Goal: Information Seeking & Learning: Compare options

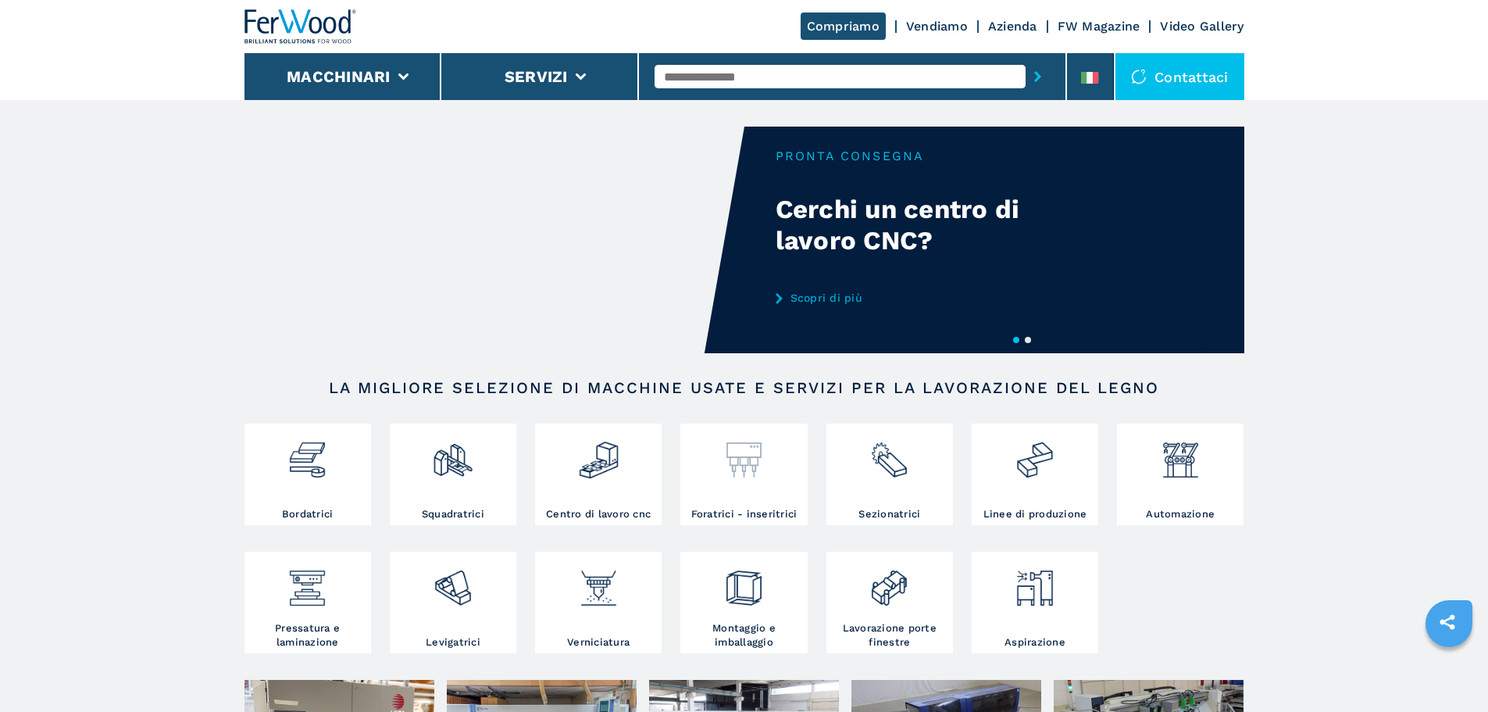
click at [794, 472] on div at bounding box center [743, 453] width 119 height 53
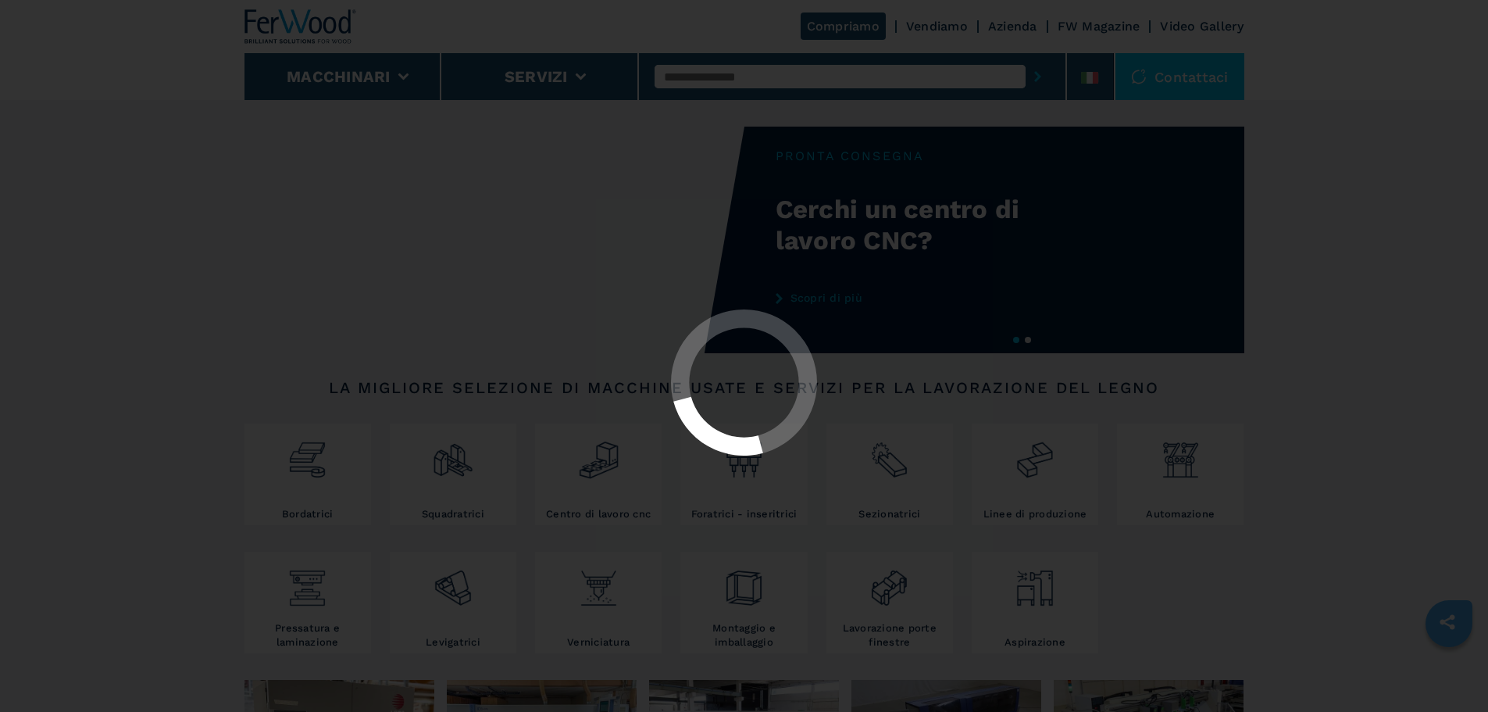
select select "**********"
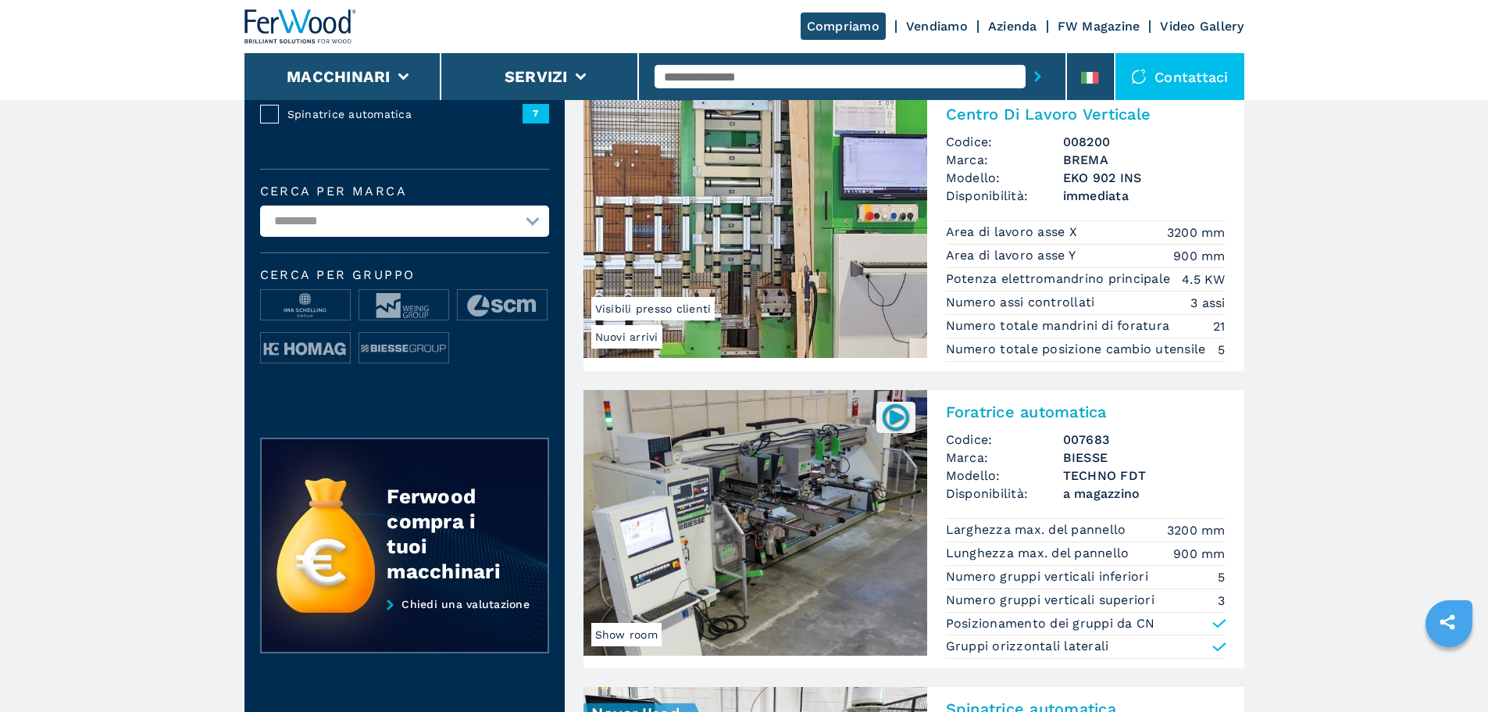
scroll to position [469, 0]
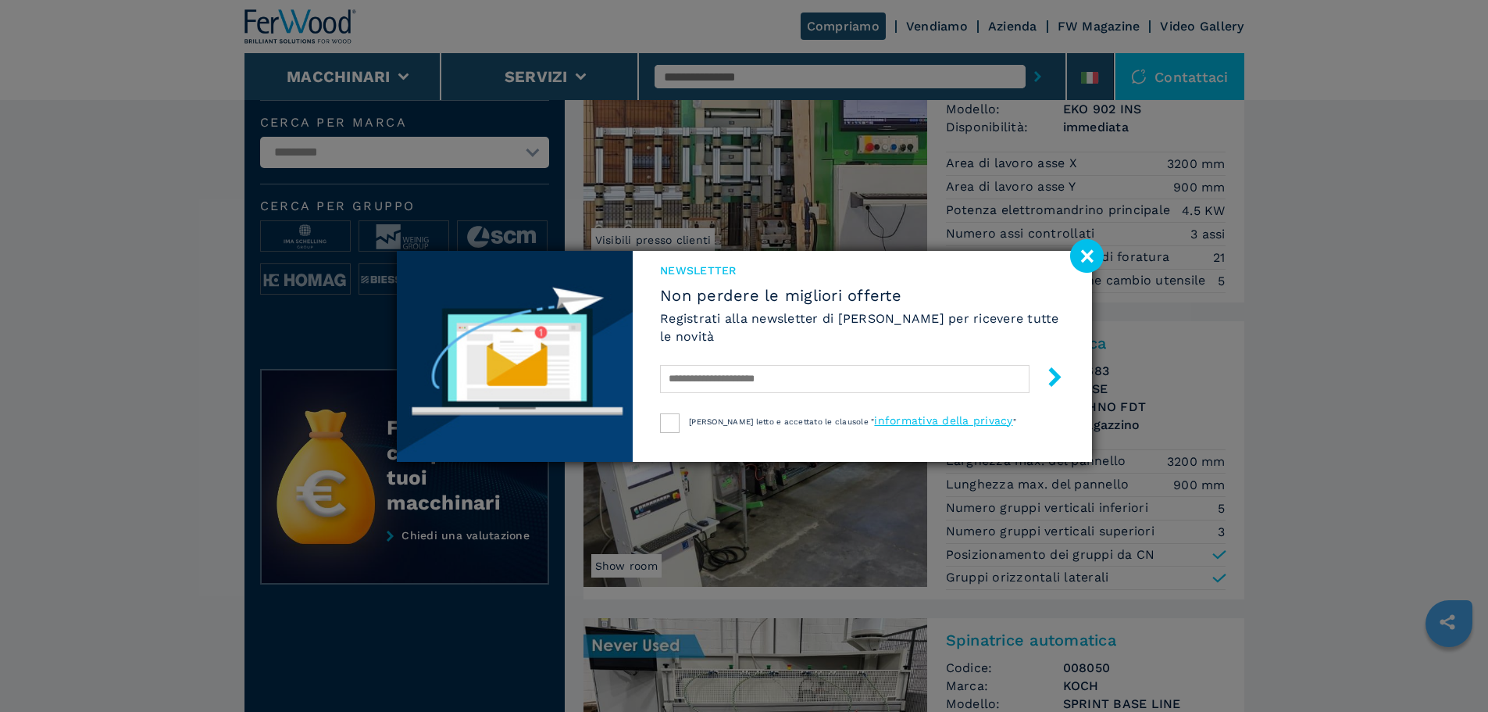
click at [1080, 262] on image at bounding box center [1087, 256] width 34 height 34
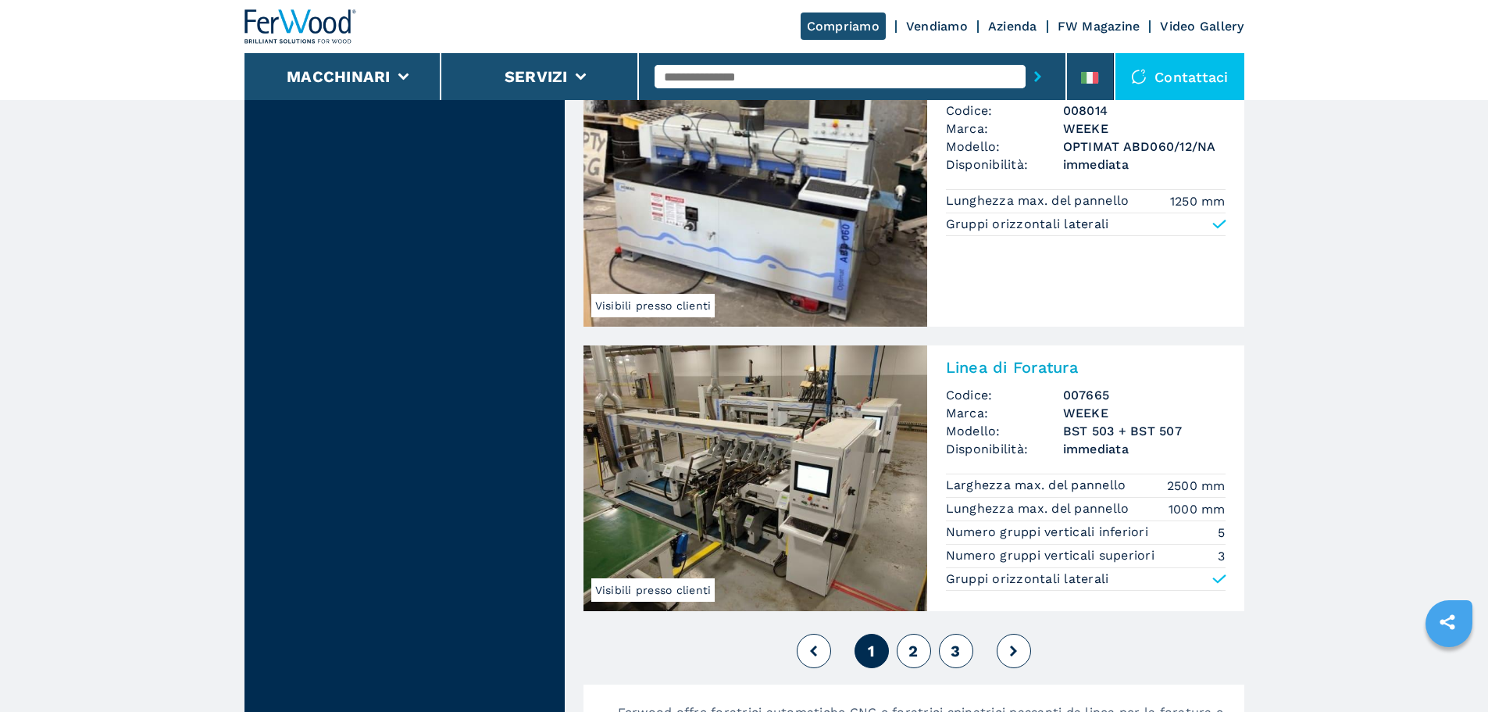
scroll to position [3516, 0]
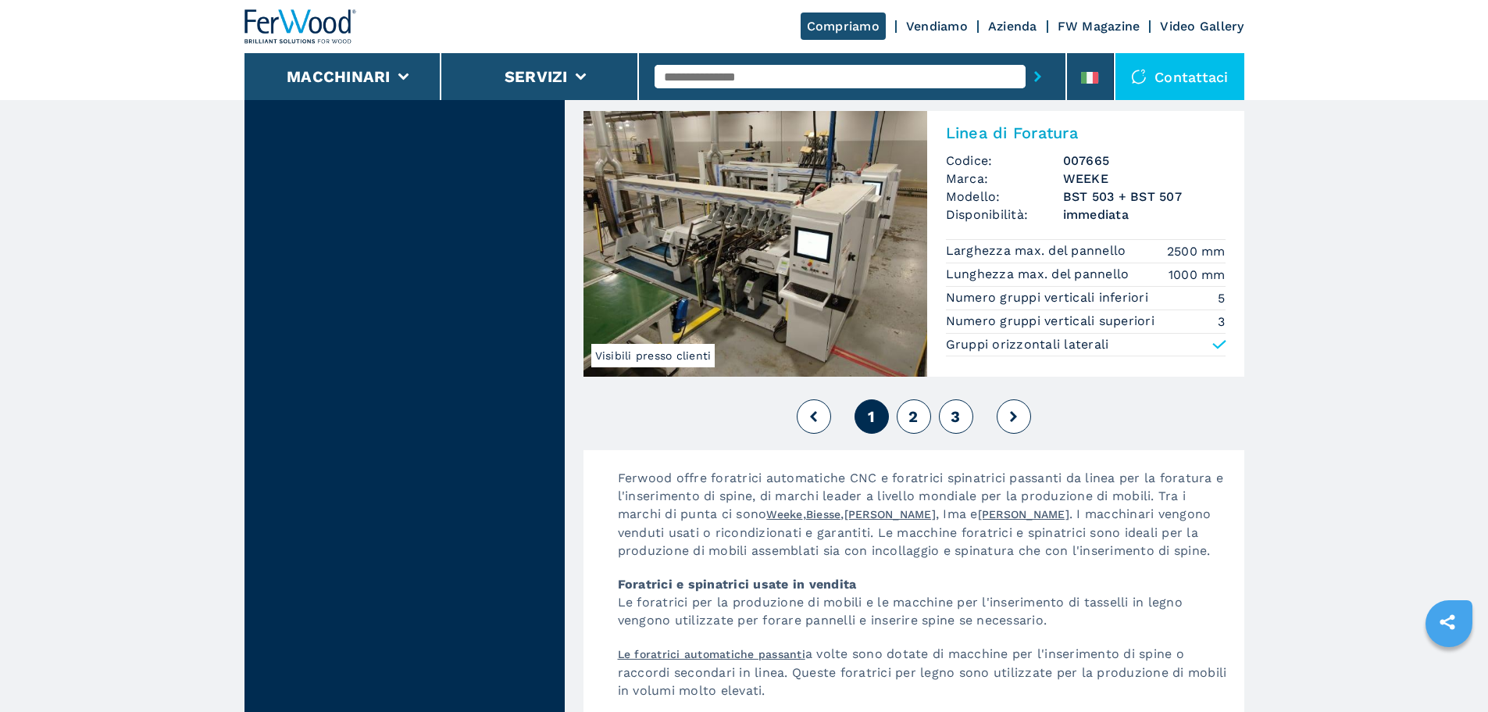
click at [923, 416] on button "2" at bounding box center [914, 416] width 34 height 34
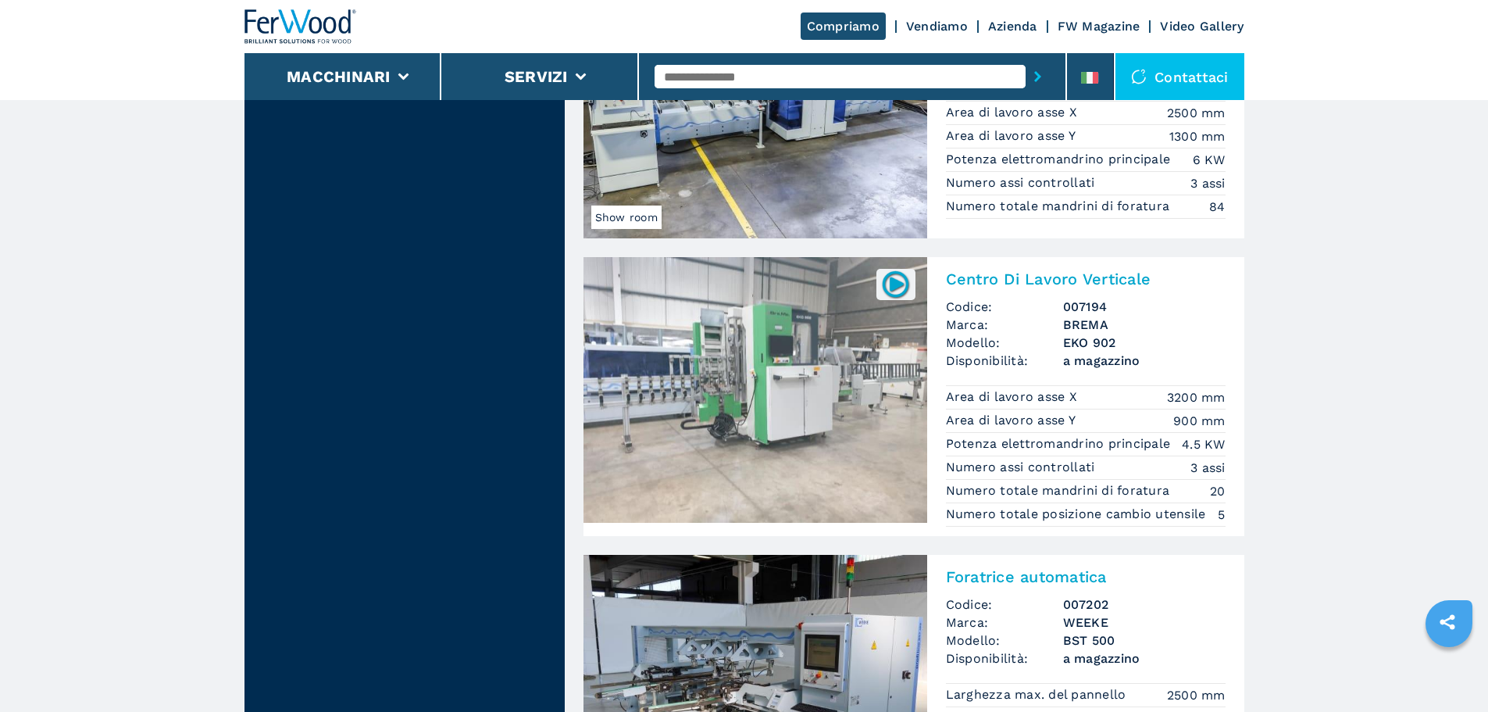
scroll to position [2813, 0]
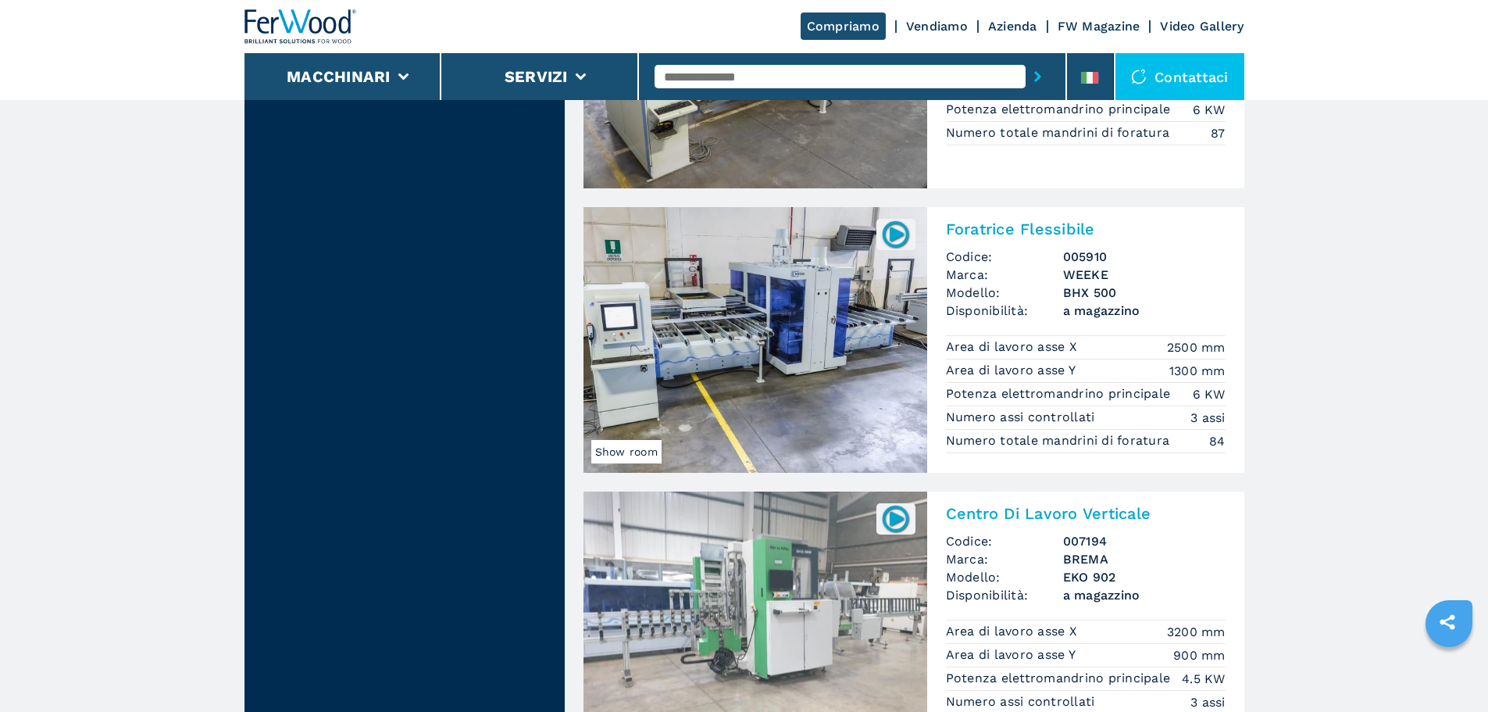
click at [868, 276] on img at bounding box center [756, 340] width 344 height 266
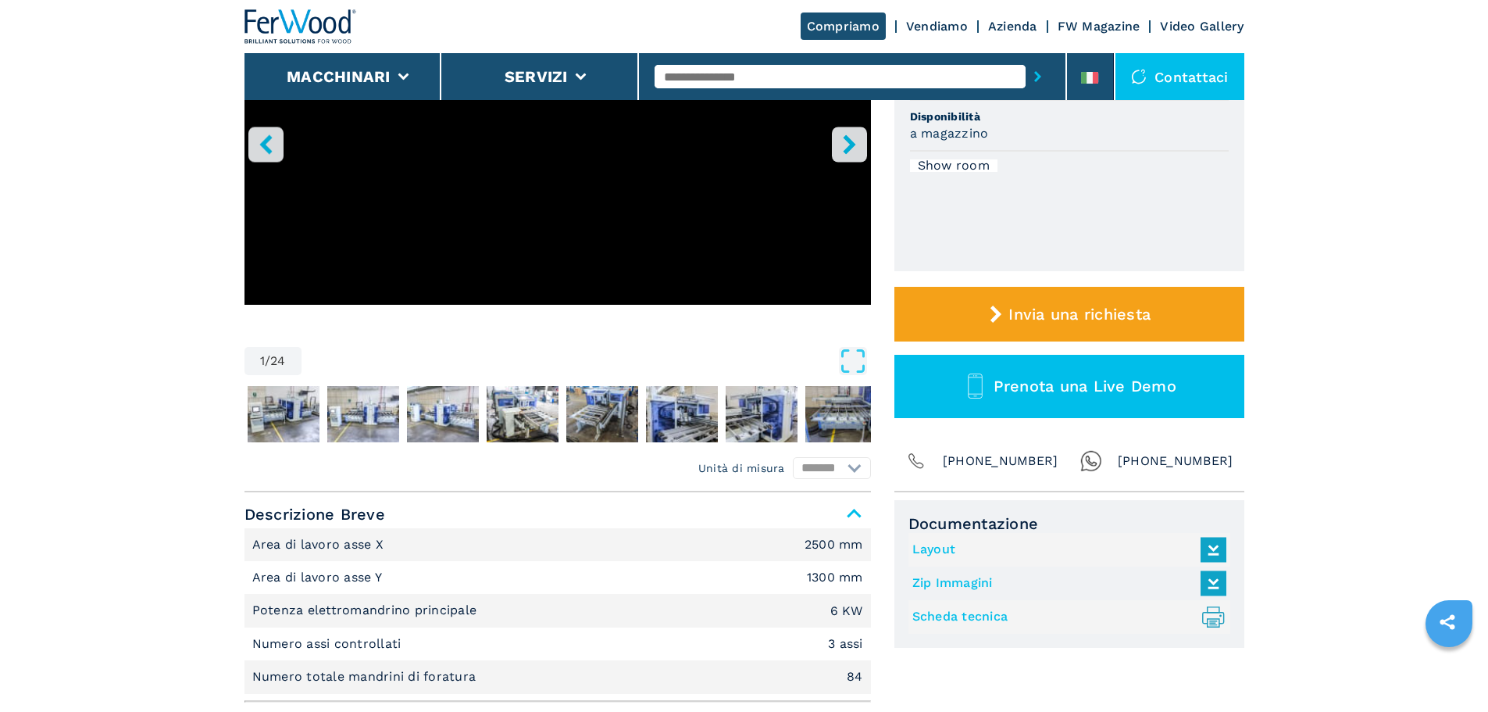
scroll to position [234, 0]
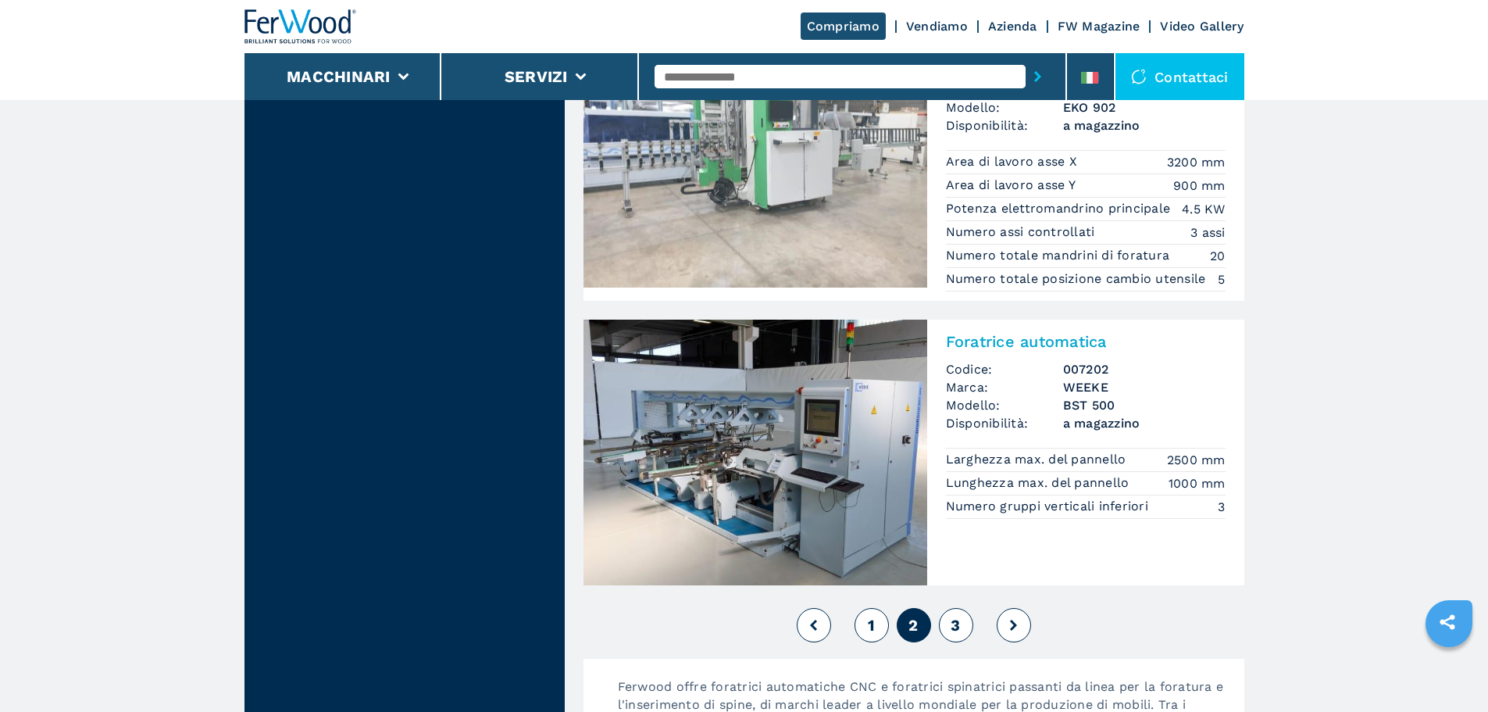
scroll to position [3517, 0]
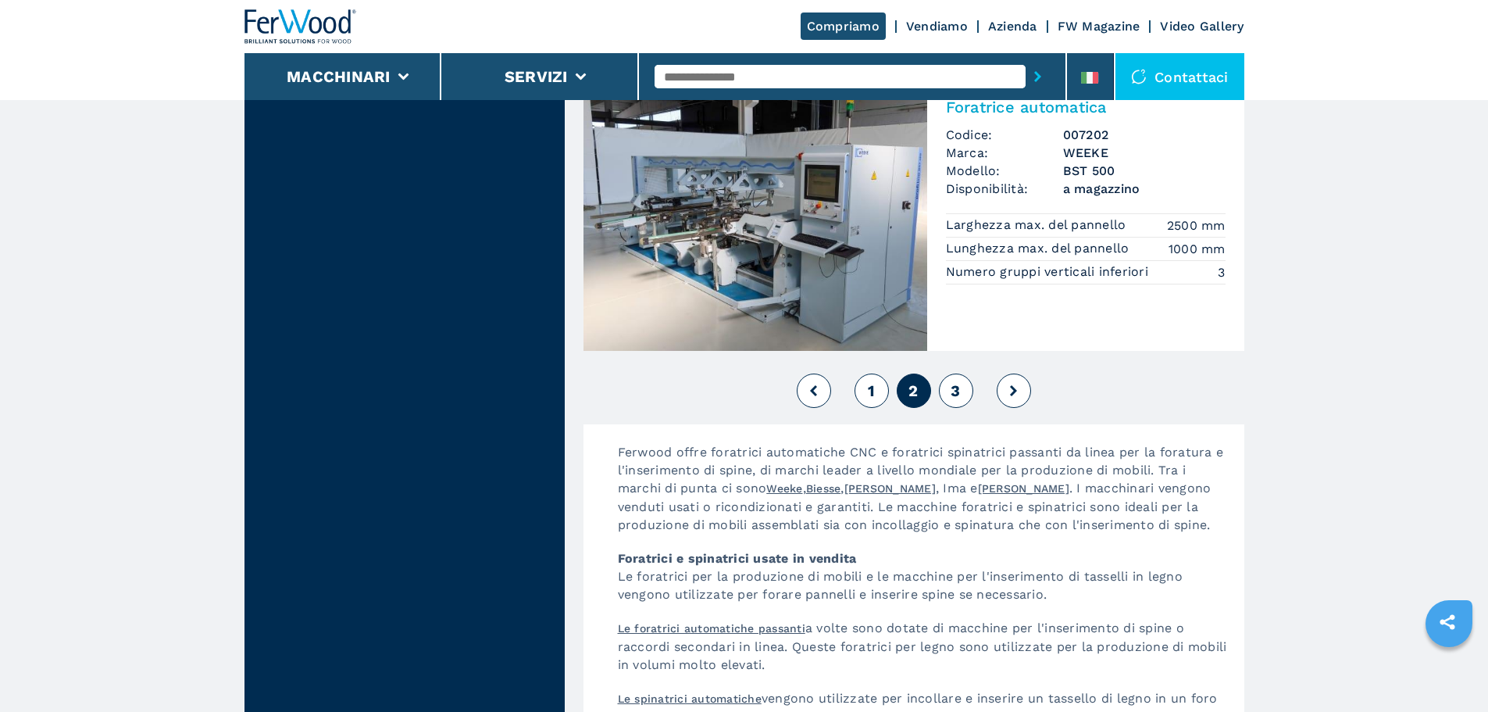
click at [952, 393] on span "3" at bounding box center [955, 390] width 9 height 19
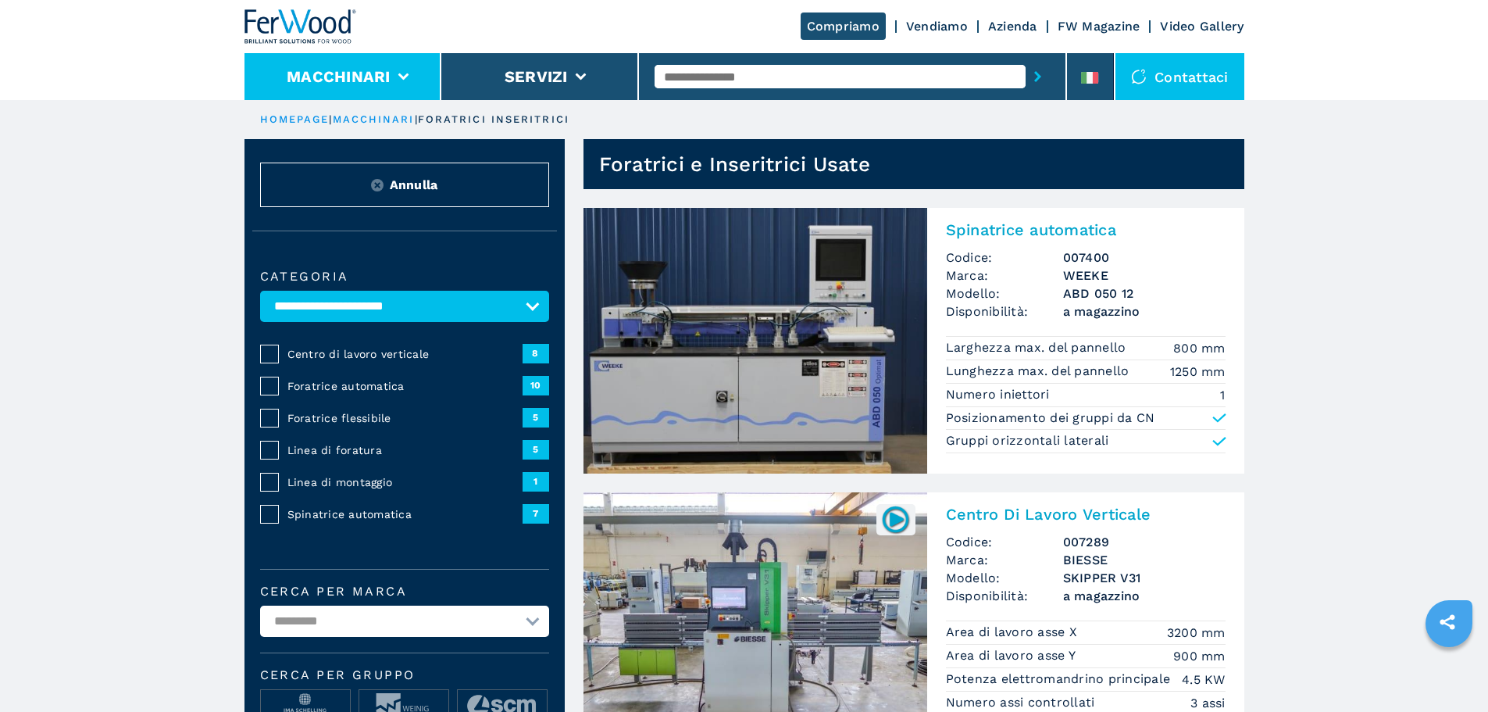
click at [398, 87] on li "Macchinari" at bounding box center [344, 76] width 198 height 47
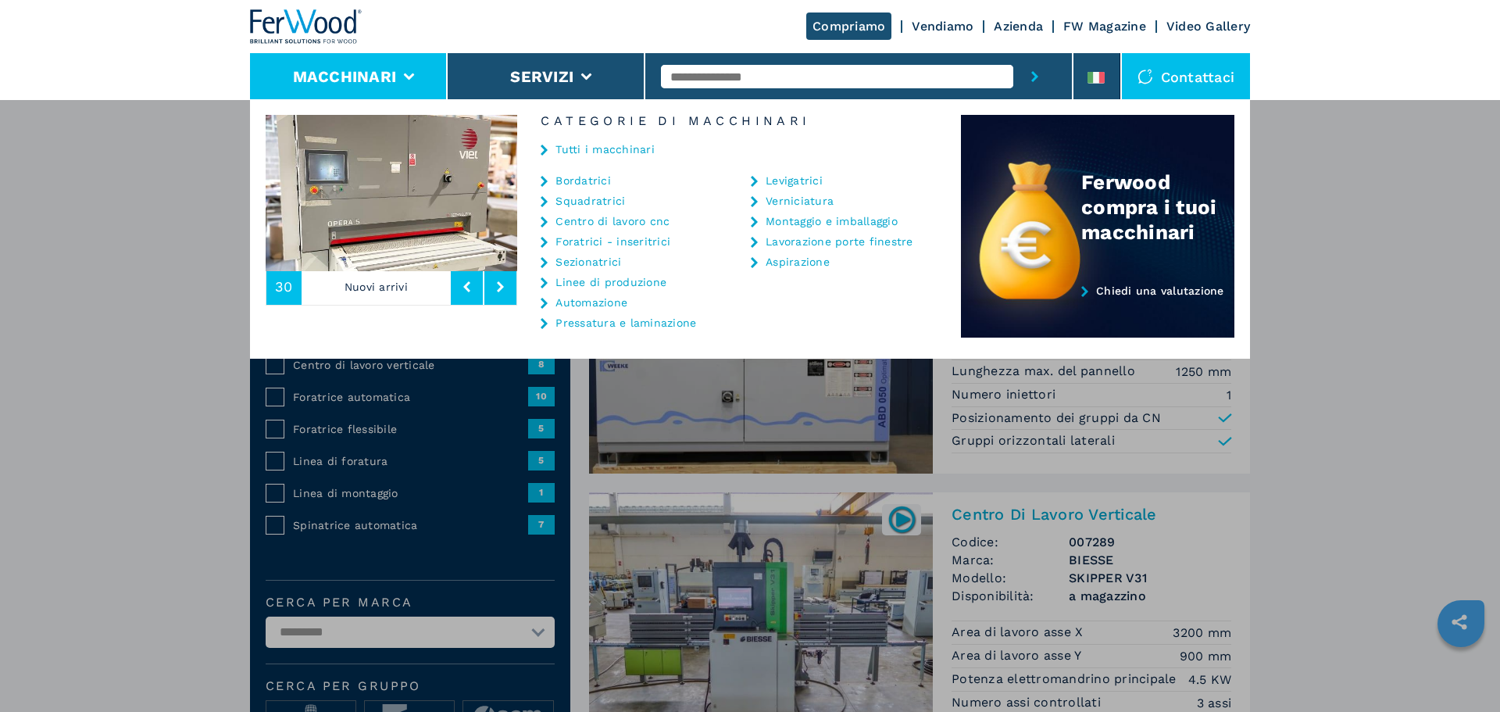
click at [584, 175] on link "Bordatrici" at bounding box center [583, 180] width 55 height 11
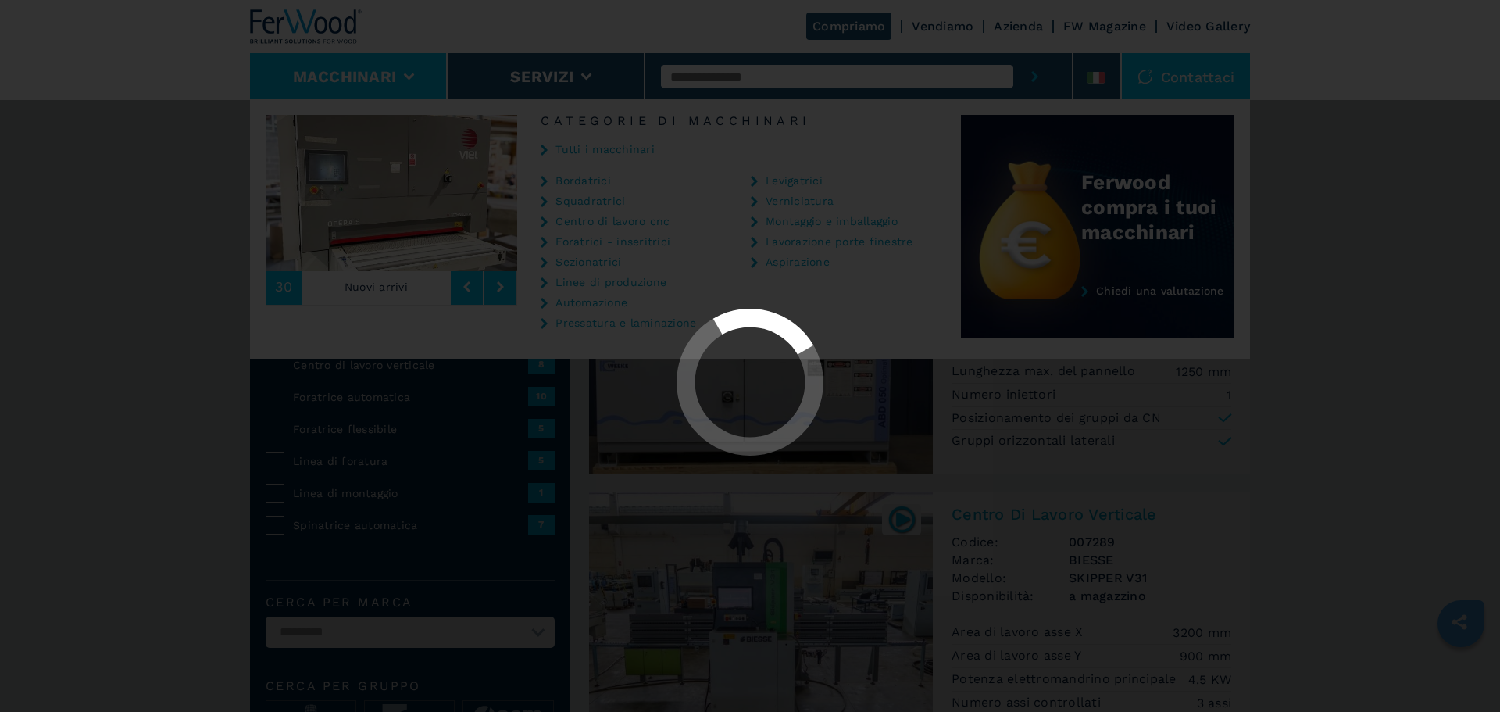
select select "**********"
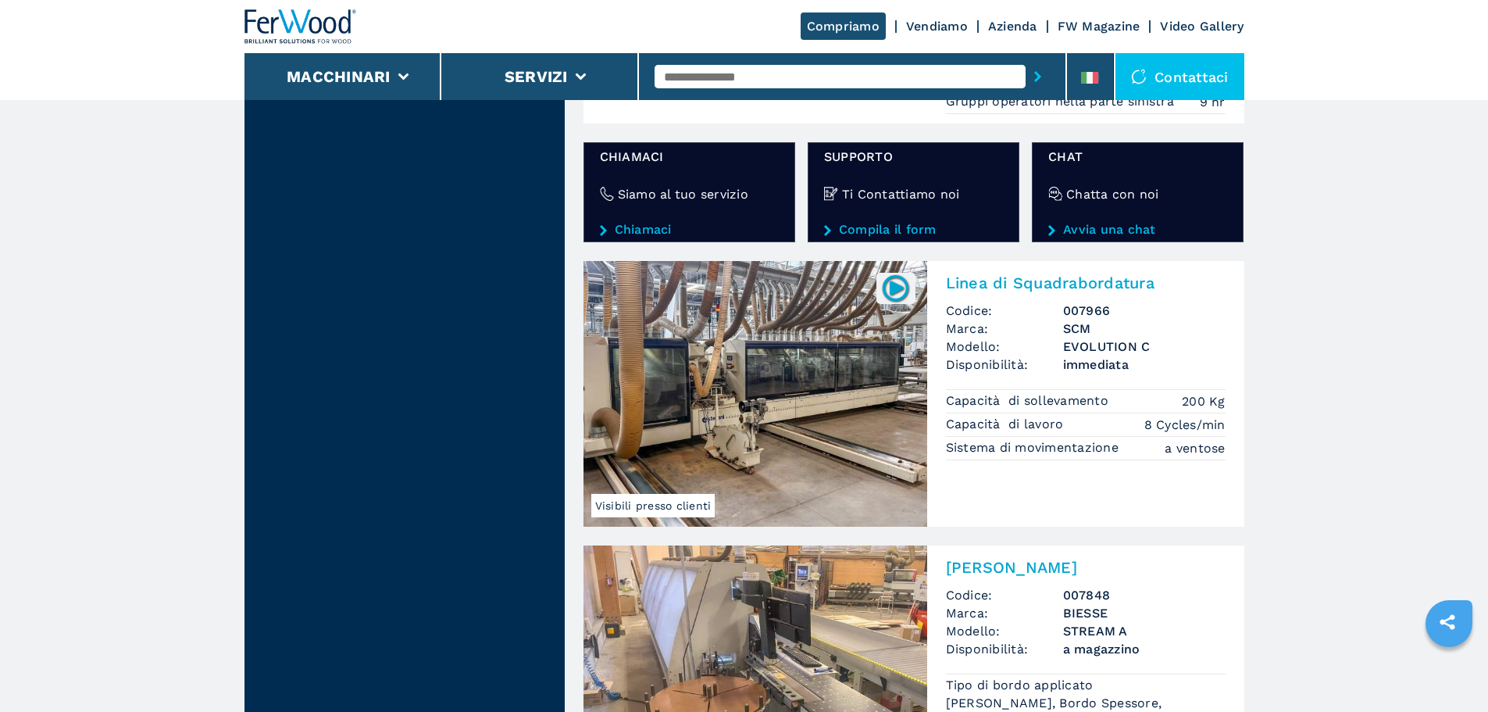
scroll to position [2813, 0]
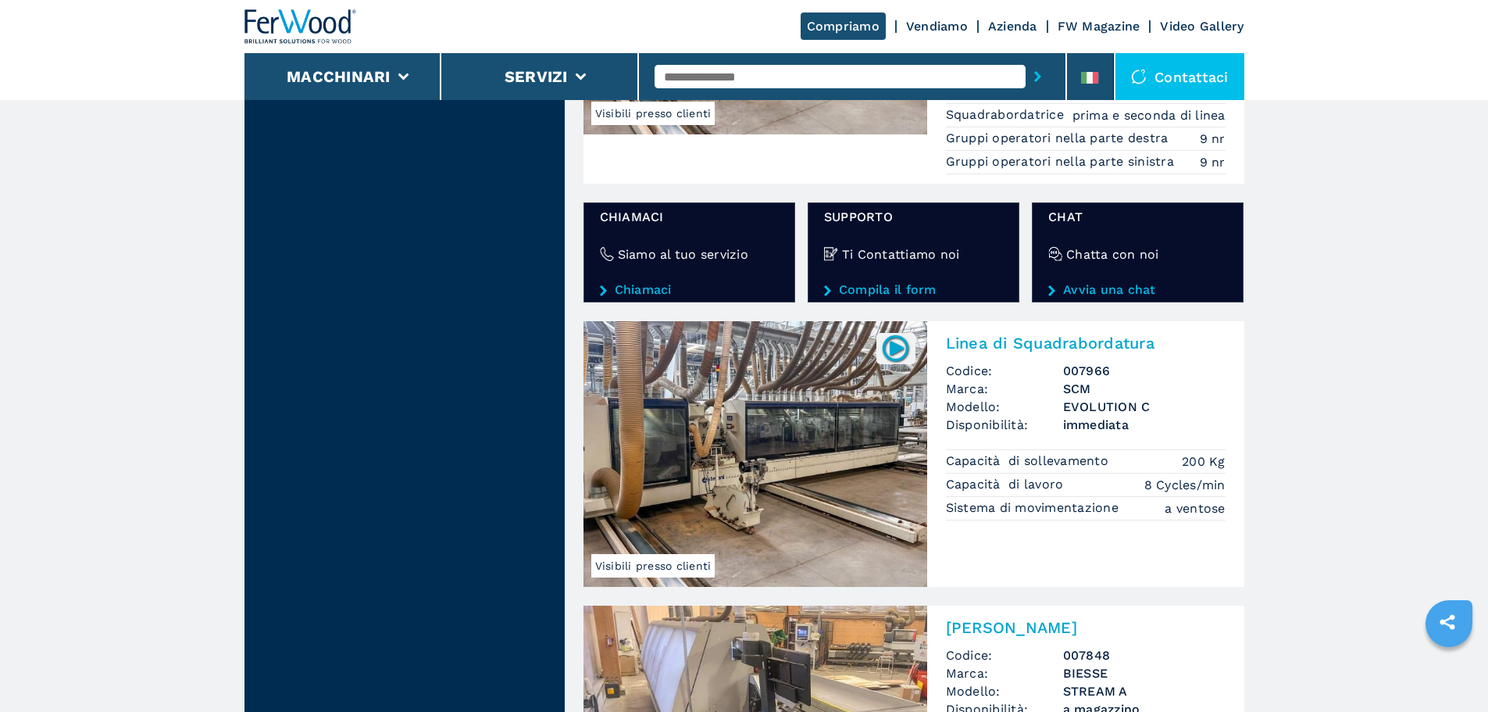
click at [898, 334] on img at bounding box center [896, 348] width 30 height 30
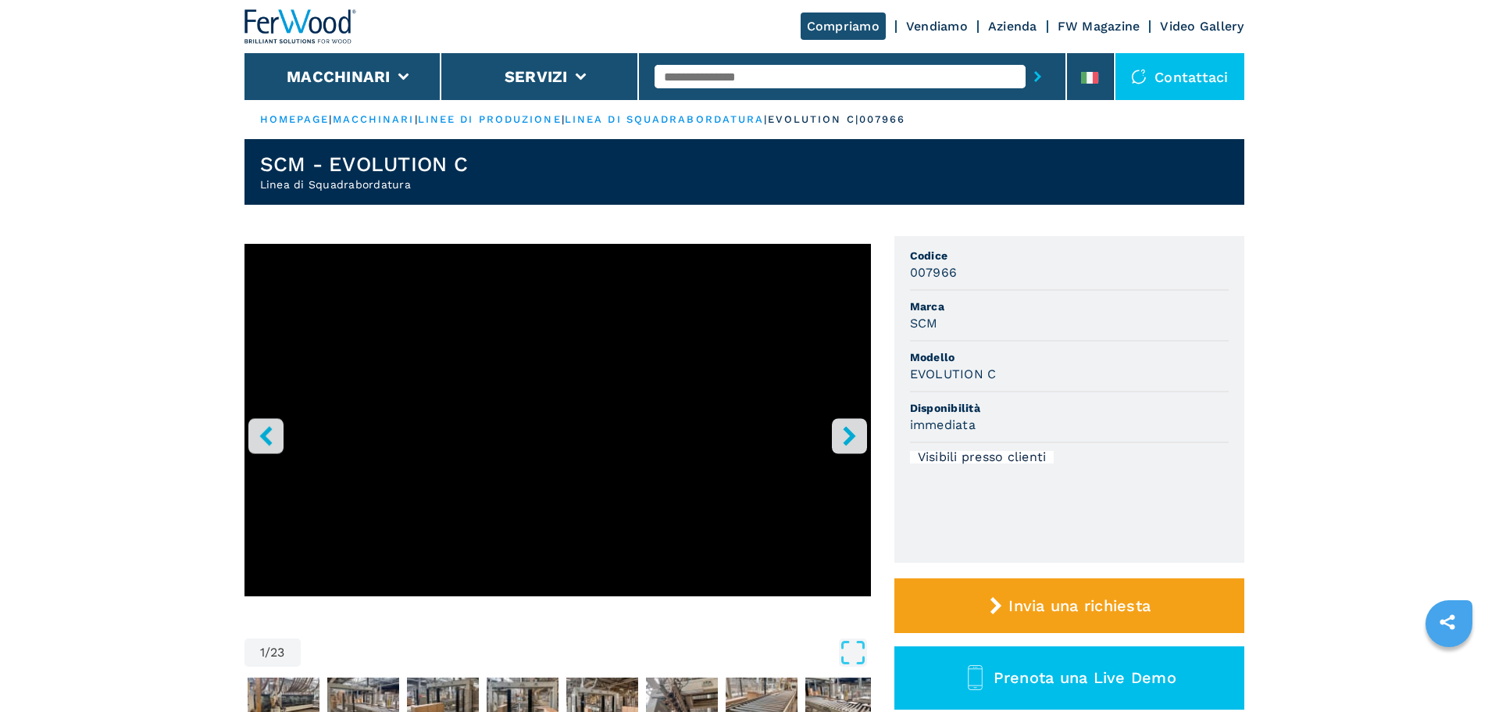
select select "**********"
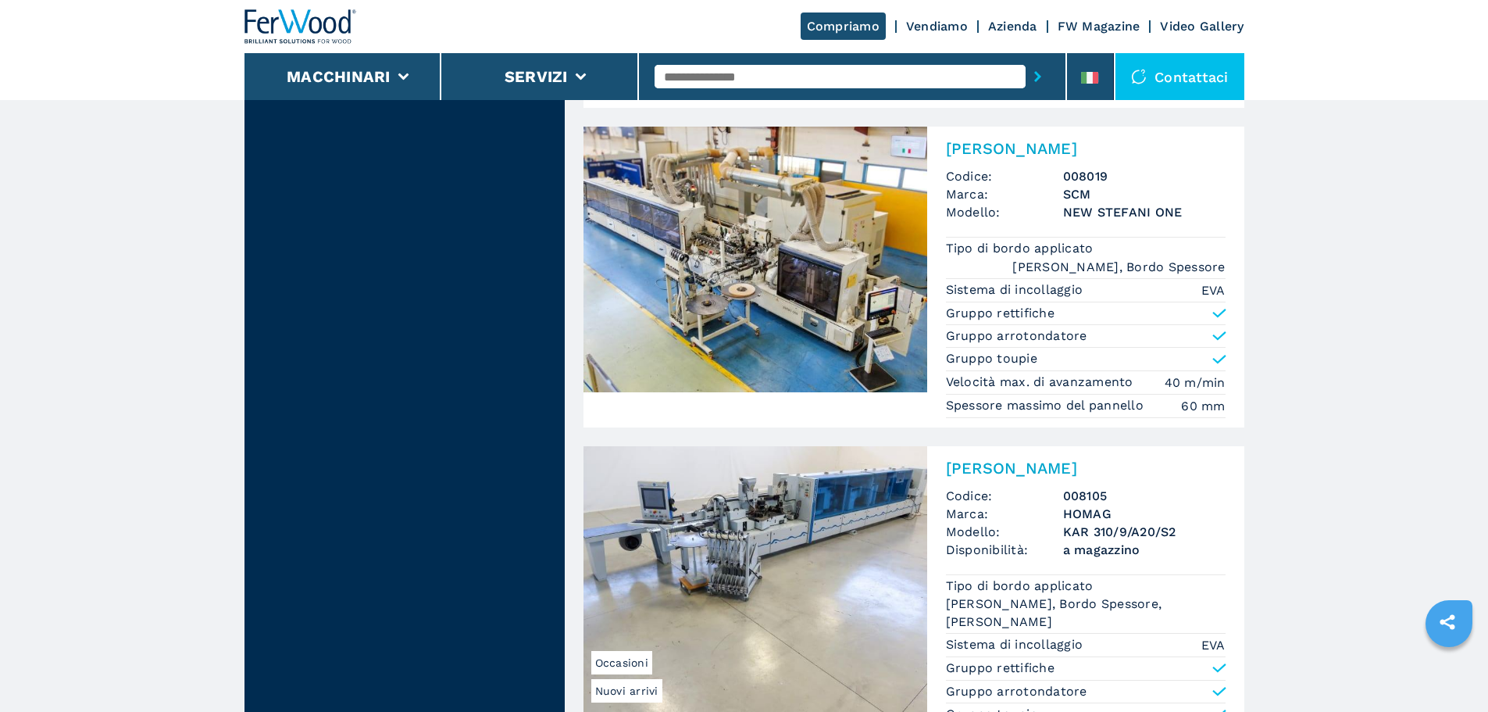
scroll to position [3882, 0]
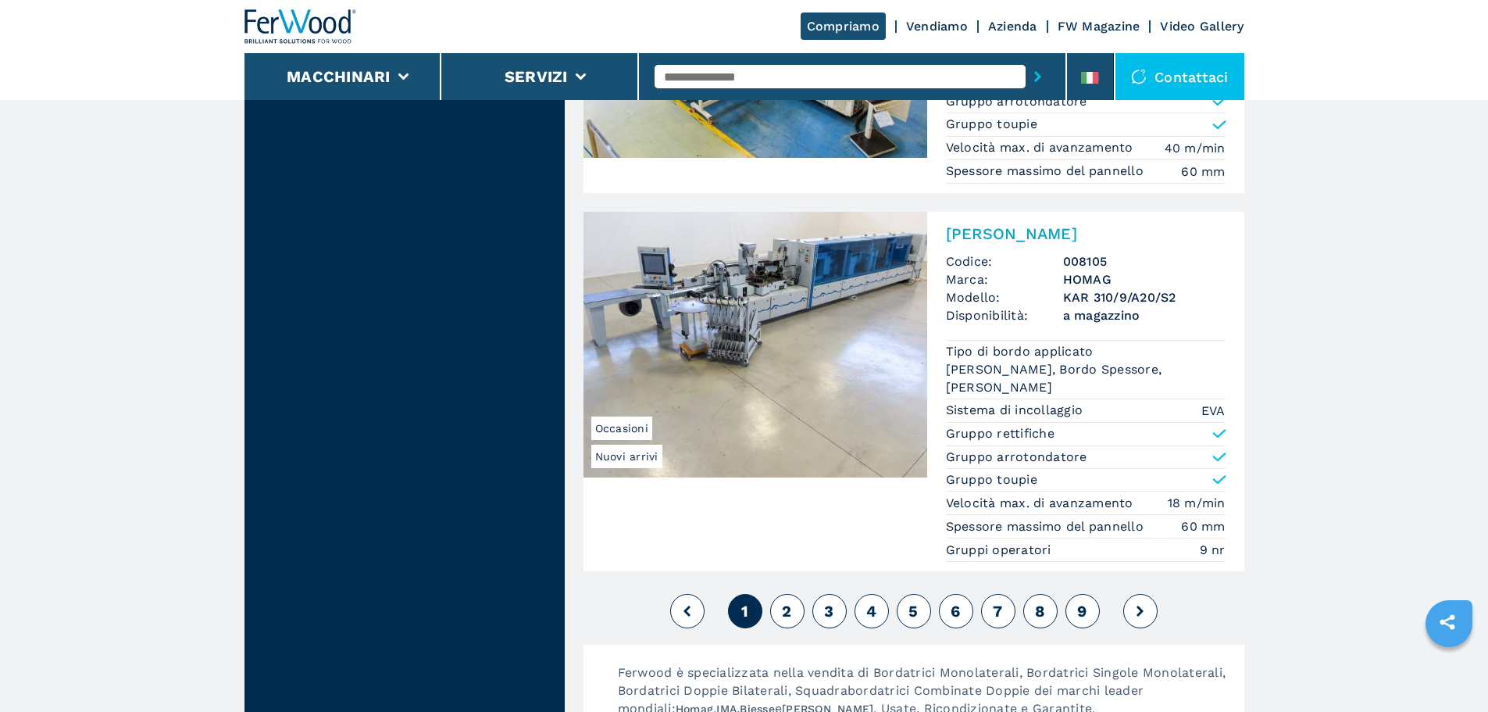
click at [791, 602] on span "2" at bounding box center [786, 611] width 9 height 19
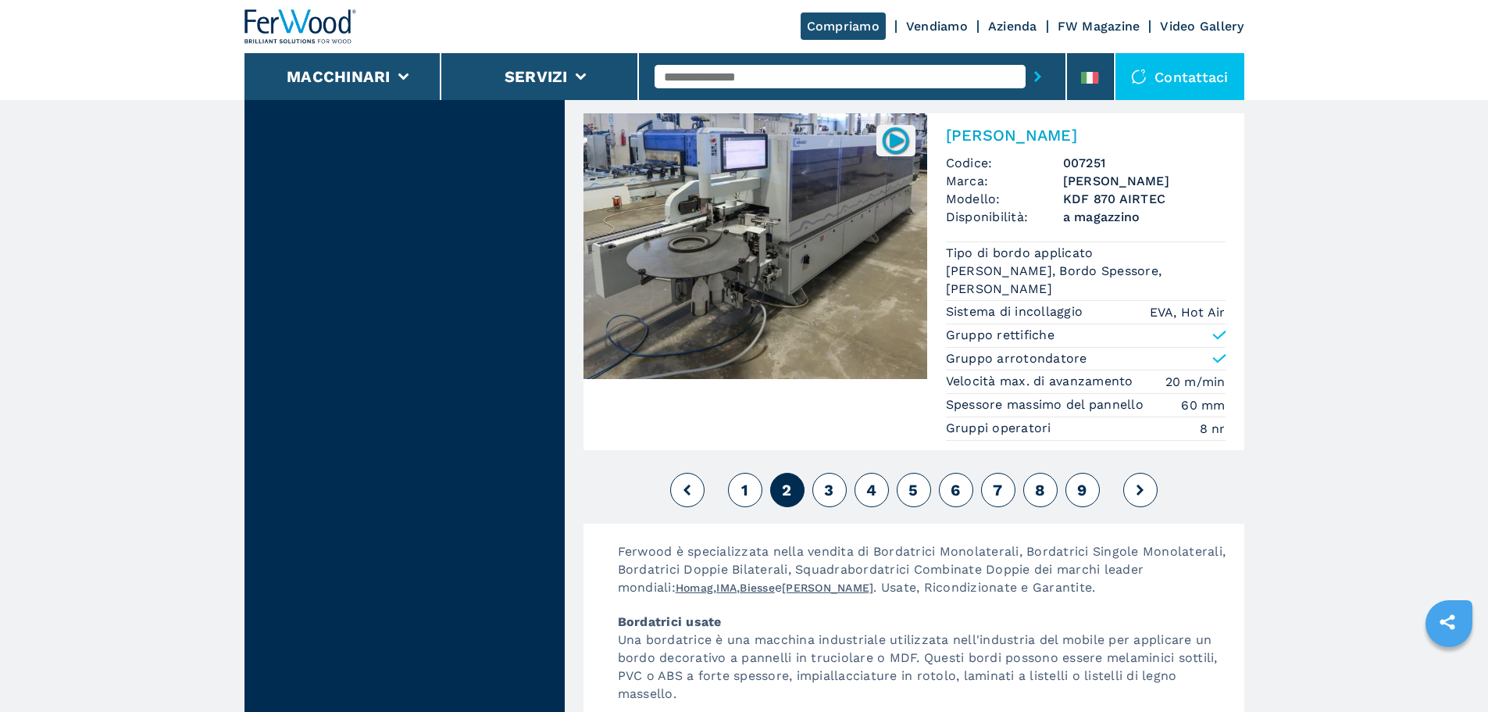
scroll to position [3985, 0]
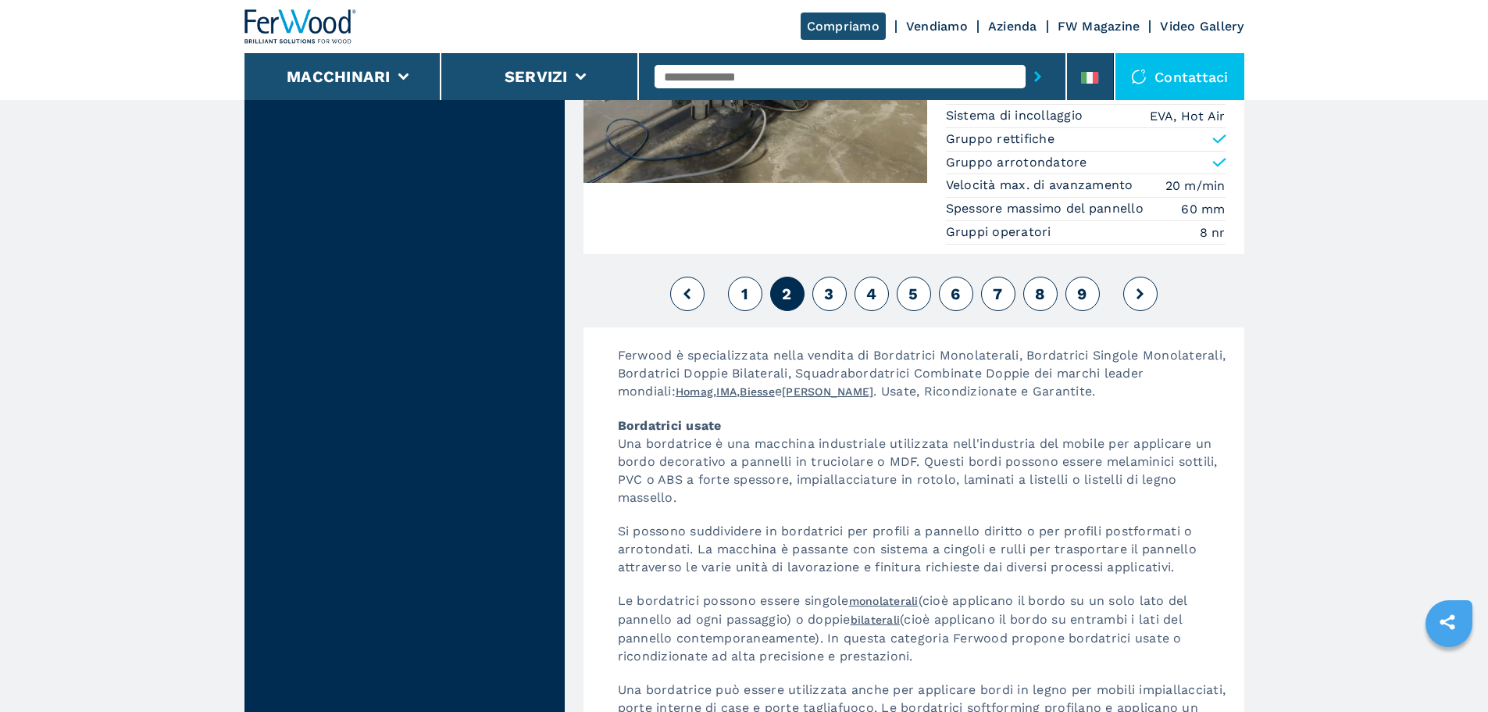
click at [834, 284] on span "3" at bounding box center [828, 293] width 9 height 19
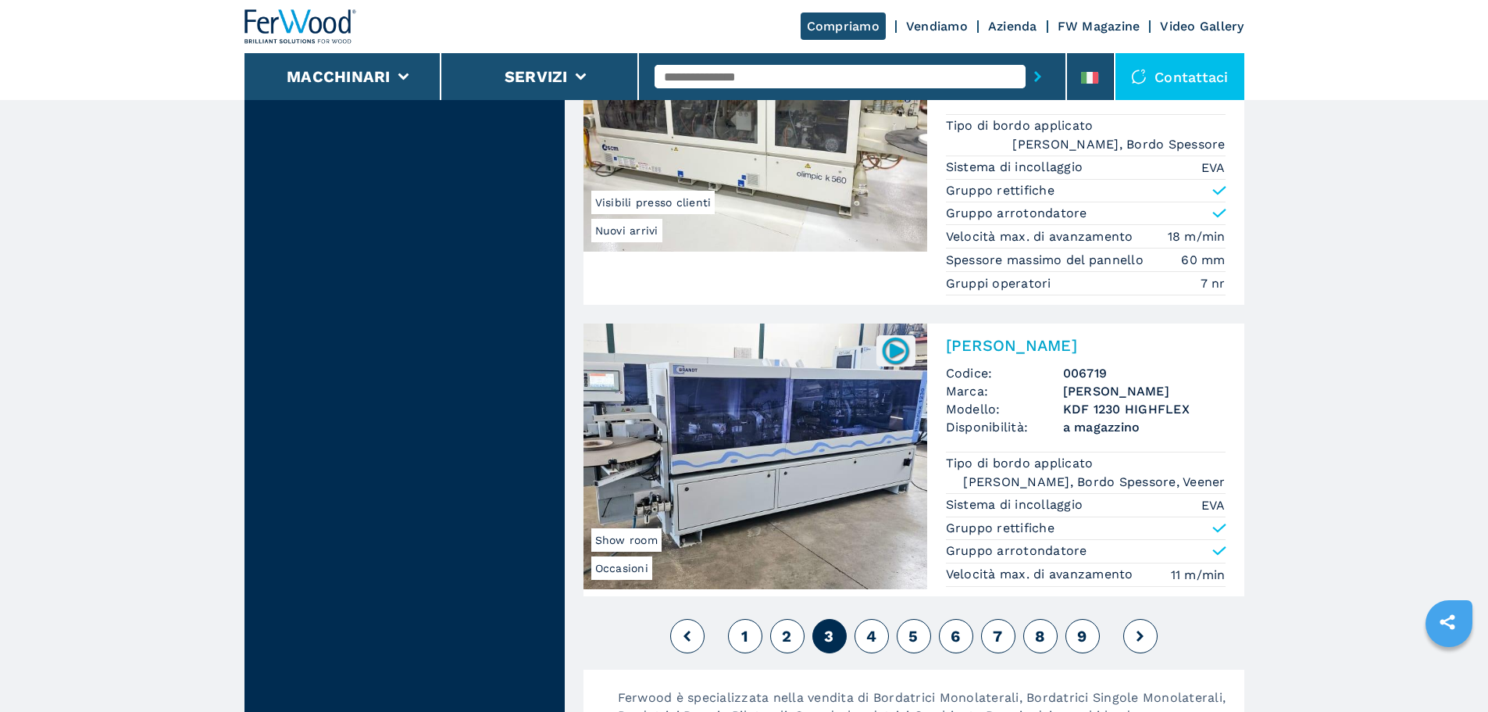
scroll to position [3750, 0]
click at [883, 617] on button "4" at bounding box center [872, 634] width 34 height 34
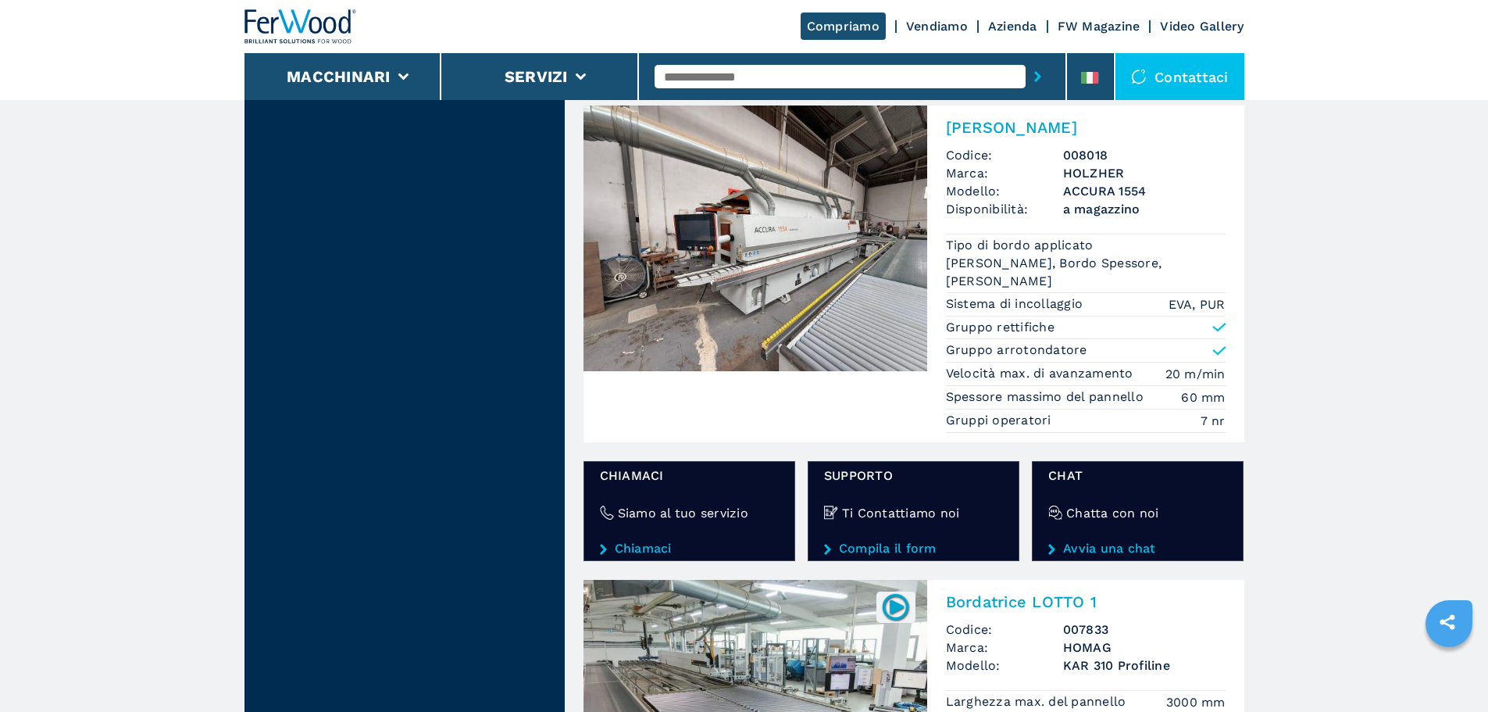
scroll to position [2344, 0]
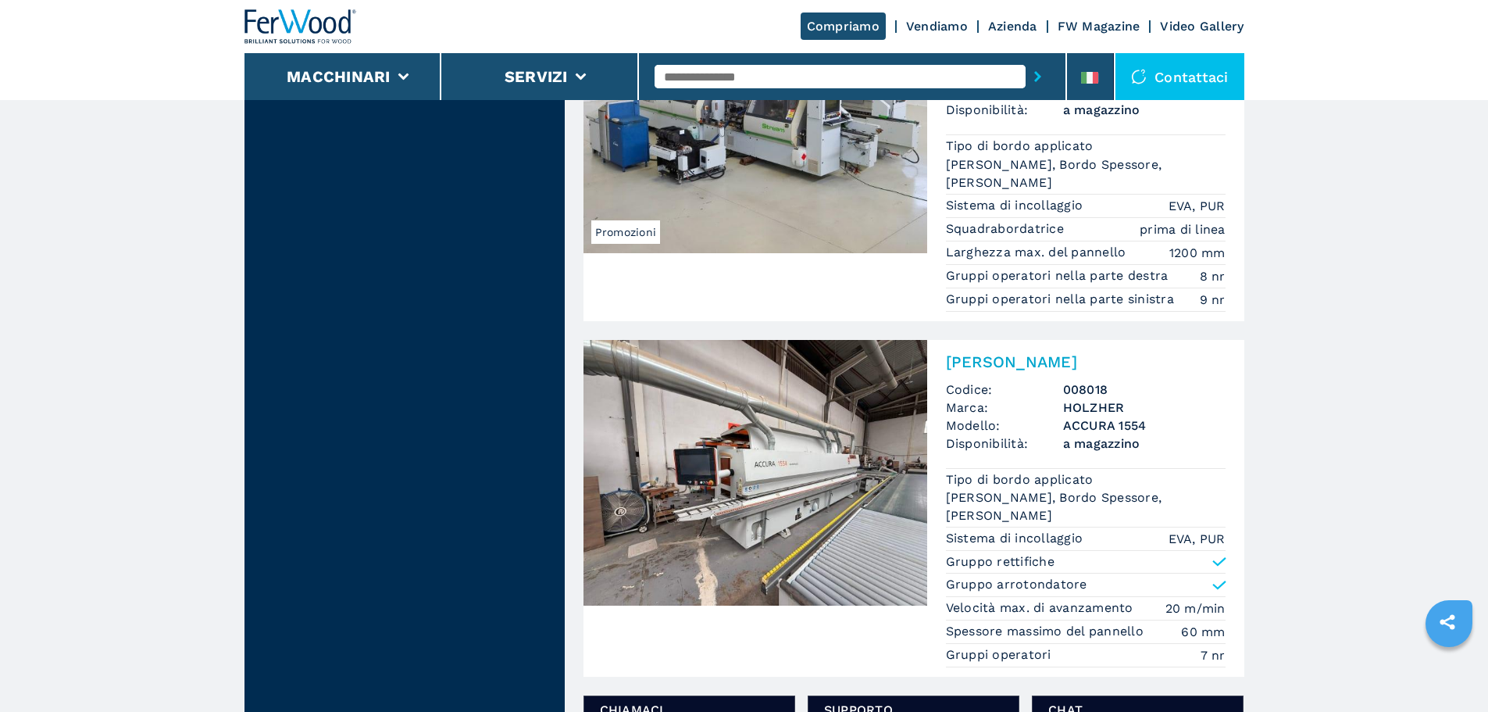
click at [777, 467] on img at bounding box center [756, 473] width 344 height 266
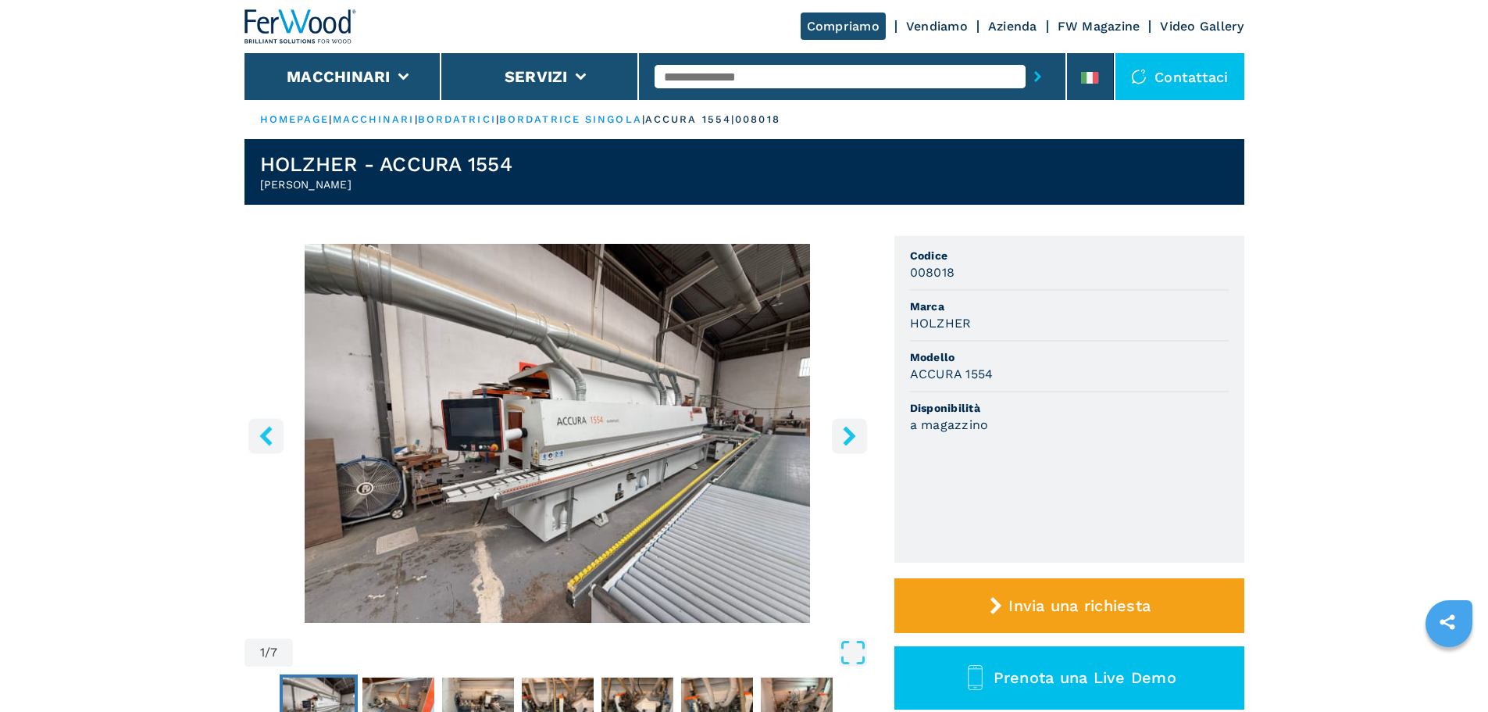
click at [856, 437] on icon "right-button" at bounding box center [850, 436] width 20 height 20
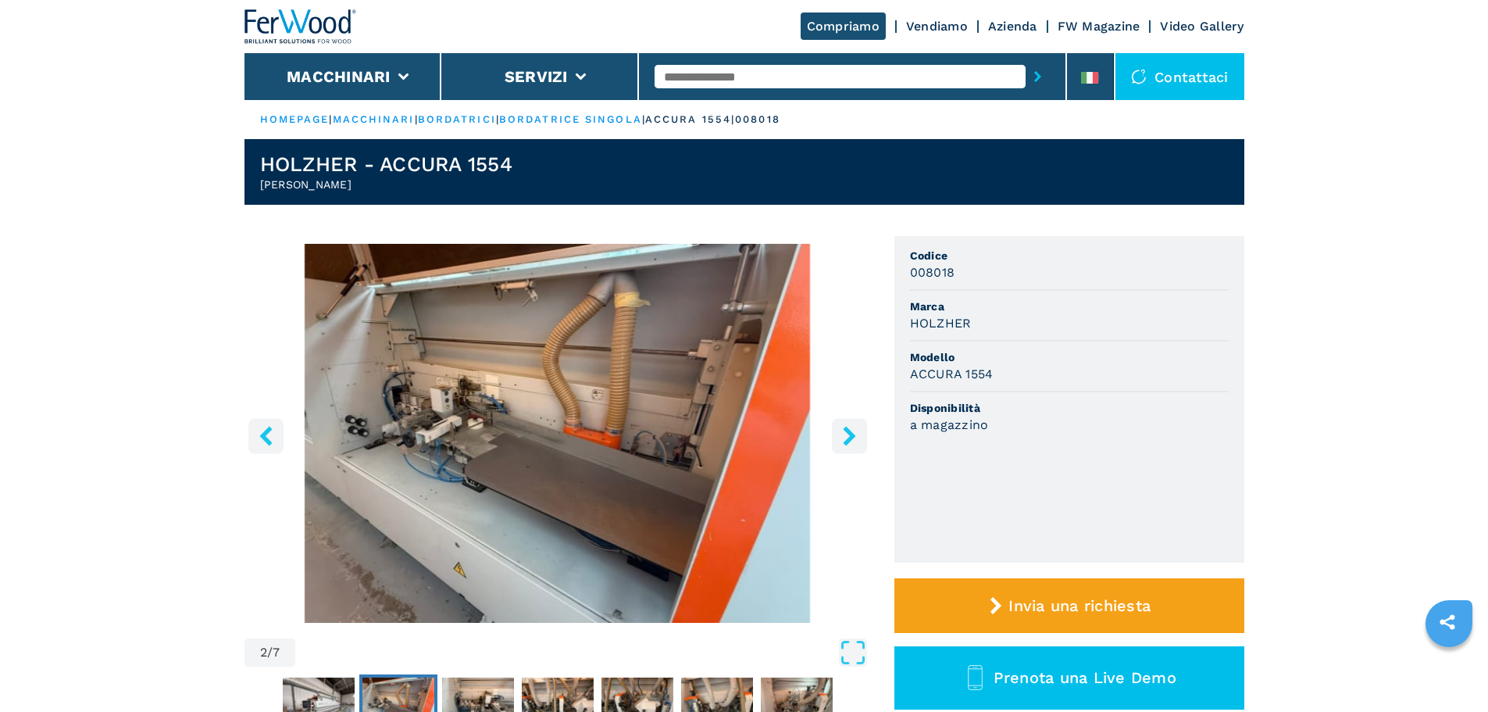
click at [856, 437] on icon "right-button" at bounding box center [850, 436] width 20 height 20
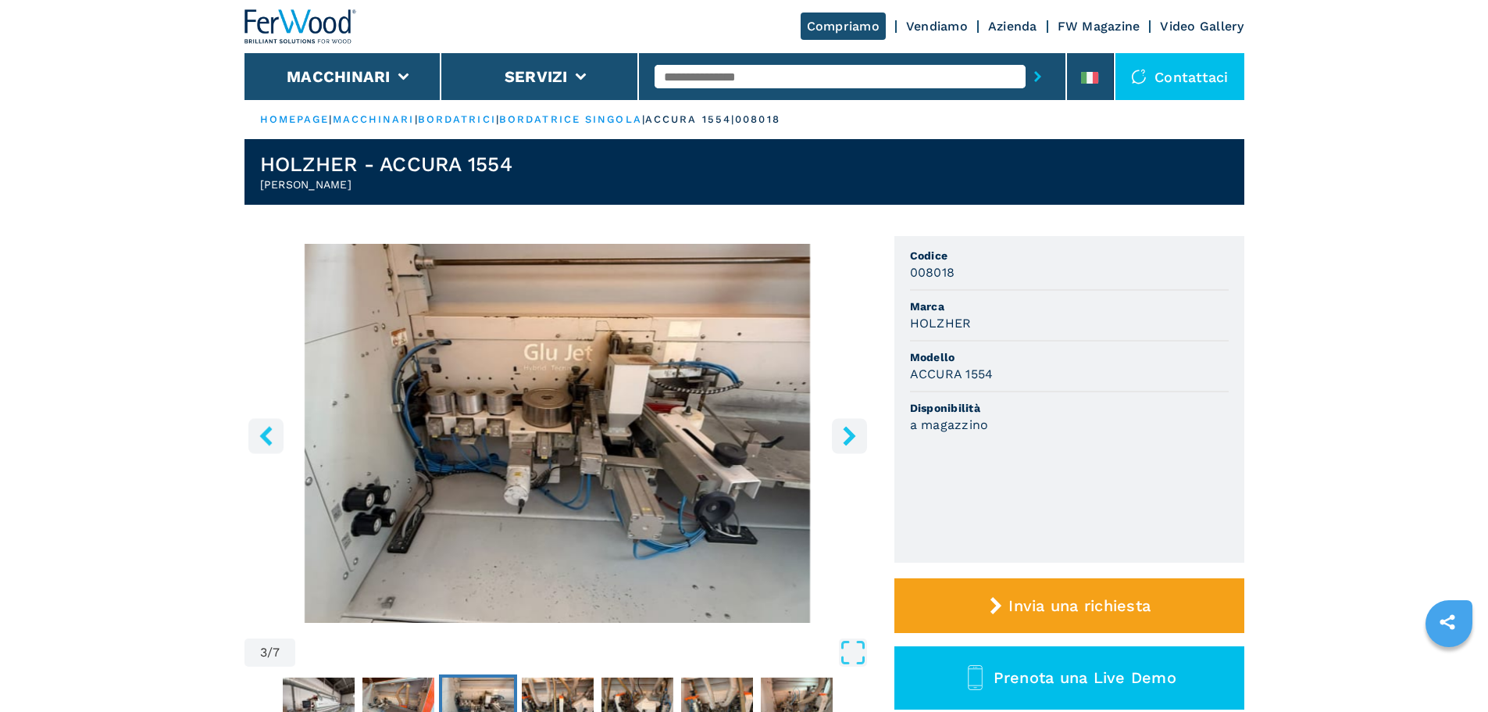
click at [856, 437] on icon "right-button" at bounding box center [850, 436] width 20 height 20
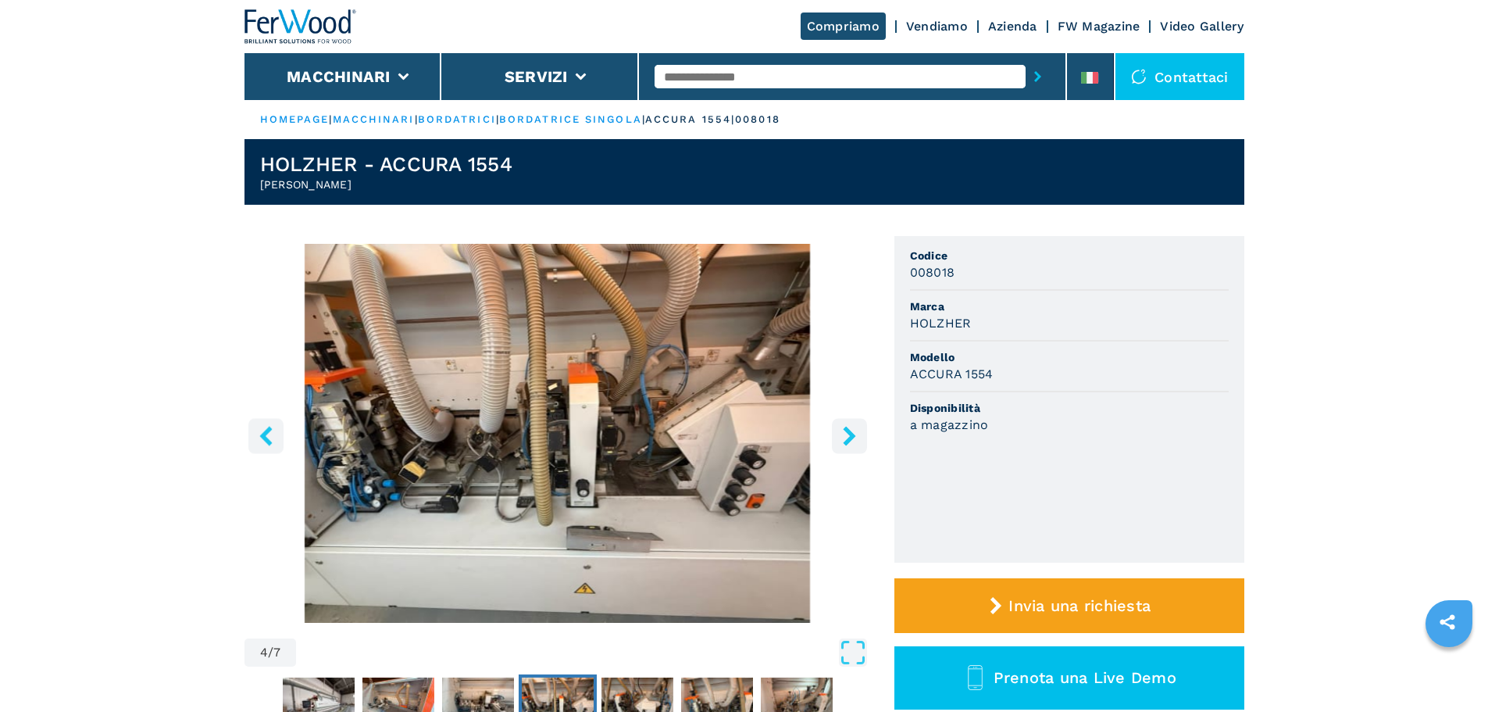
click at [856, 437] on icon "right-button" at bounding box center [850, 436] width 20 height 20
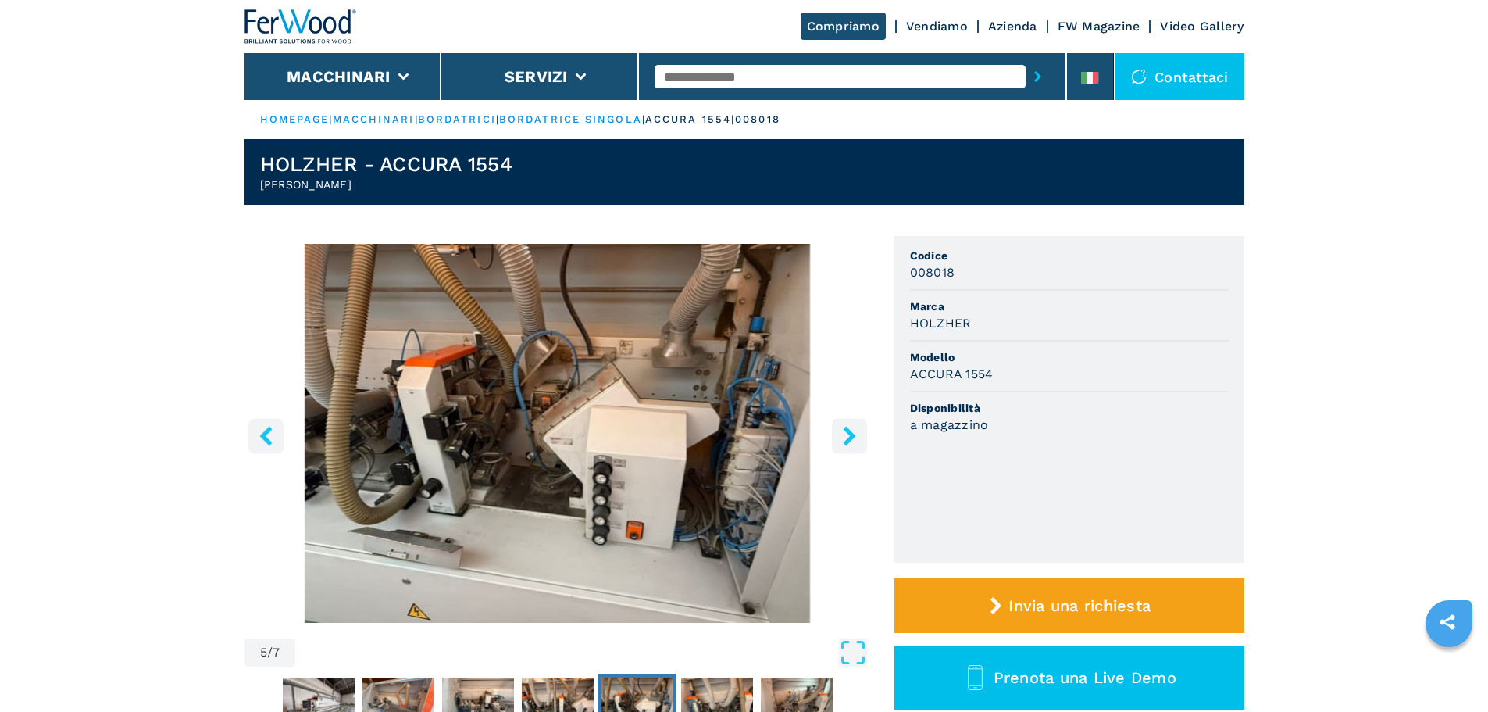
click at [856, 434] on icon "right-button" at bounding box center [850, 436] width 20 height 20
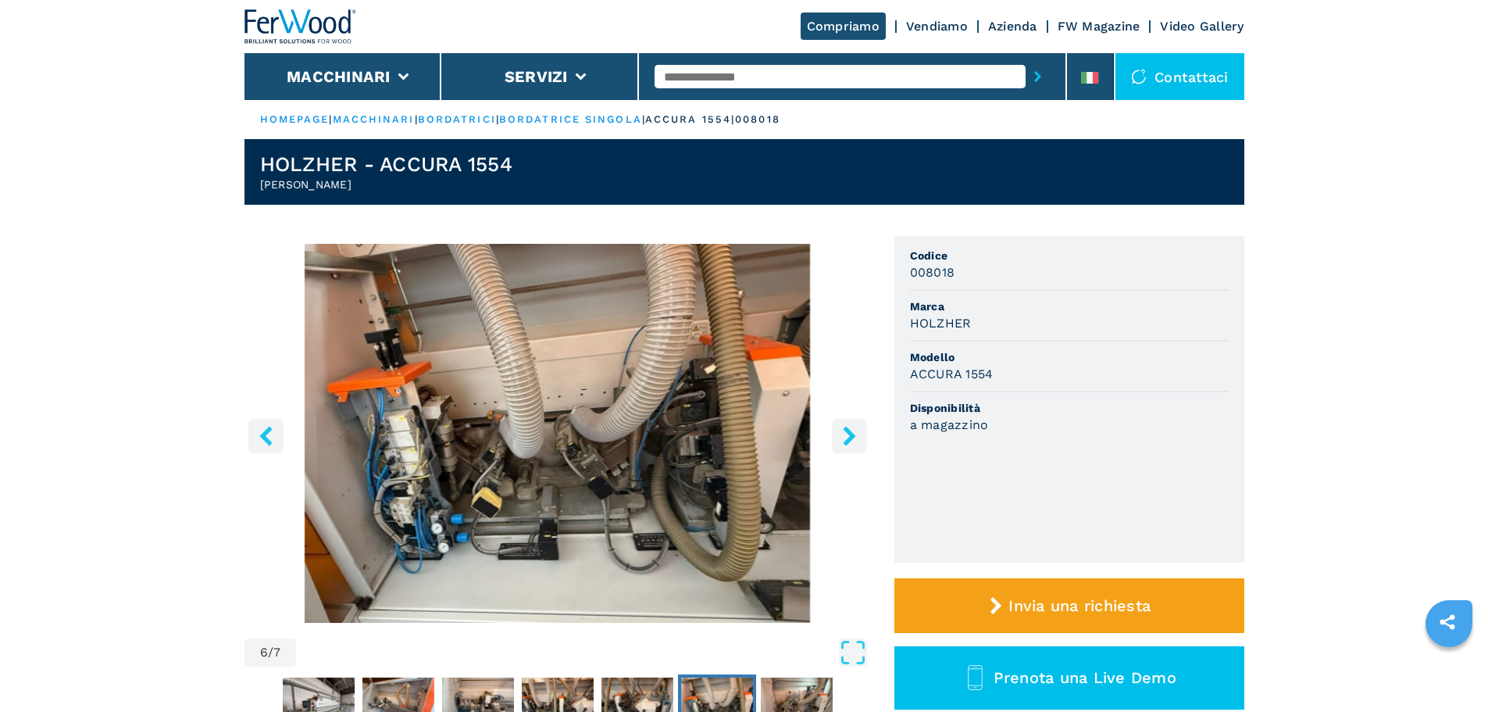
click at [849, 438] on icon "right-button" at bounding box center [849, 436] width 13 height 20
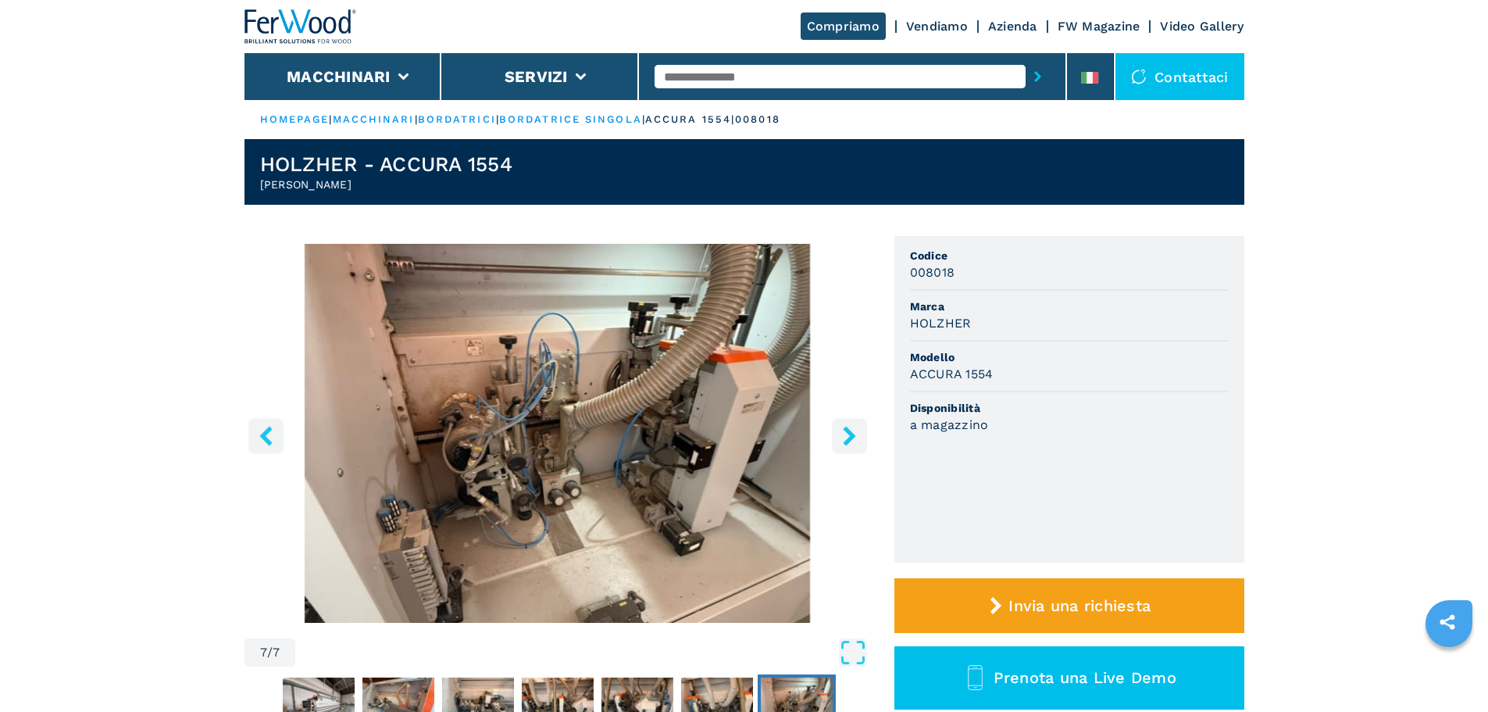
click at [849, 438] on icon "right-button" at bounding box center [849, 436] width 13 height 20
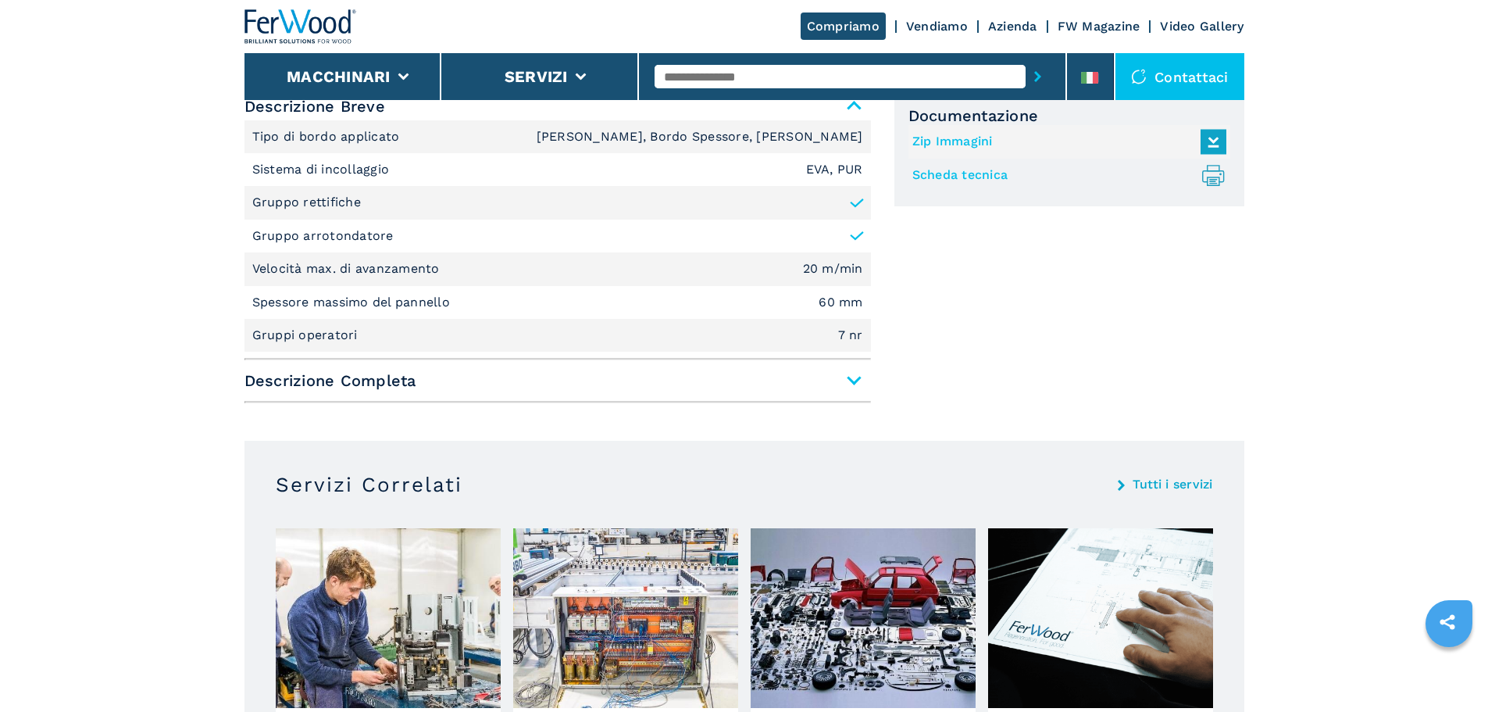
scroll to position [234, 0]
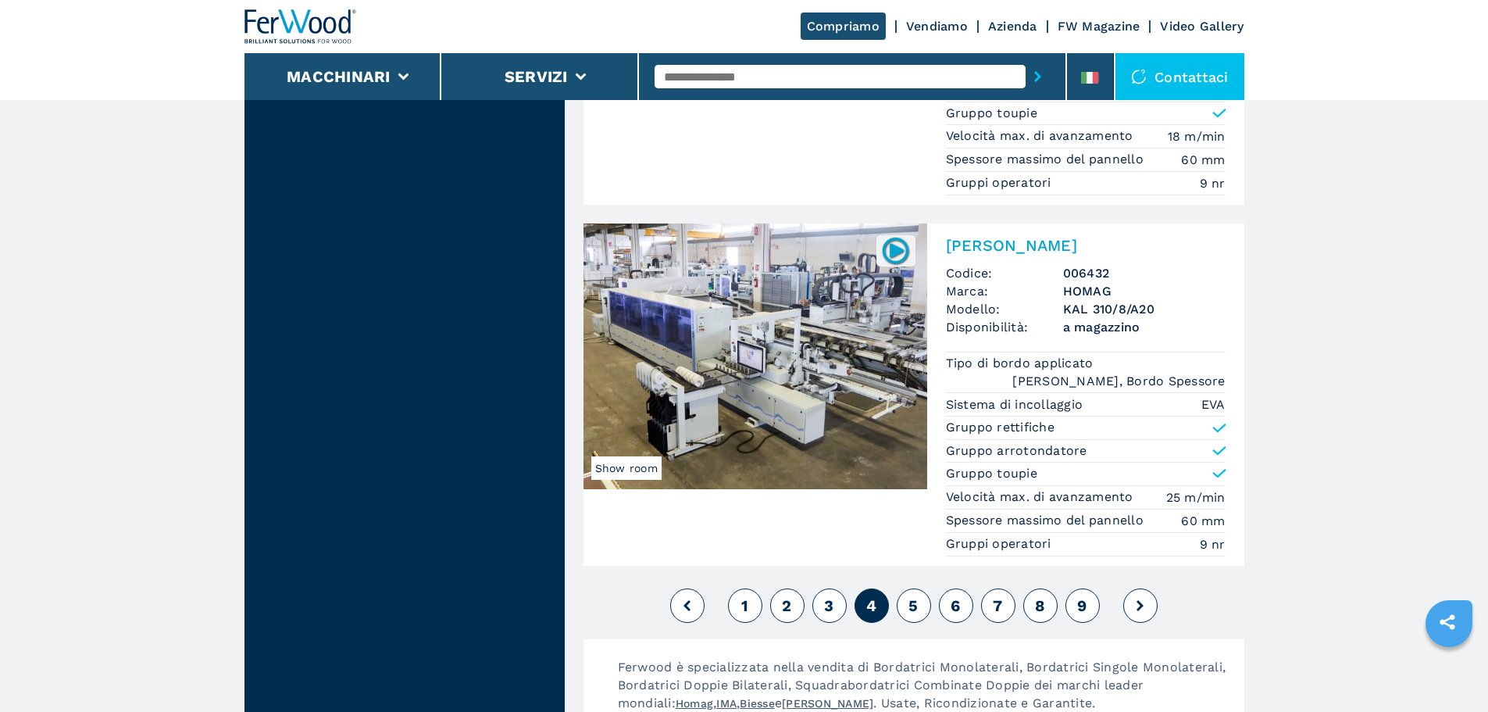
scroll to position [4228, 0]
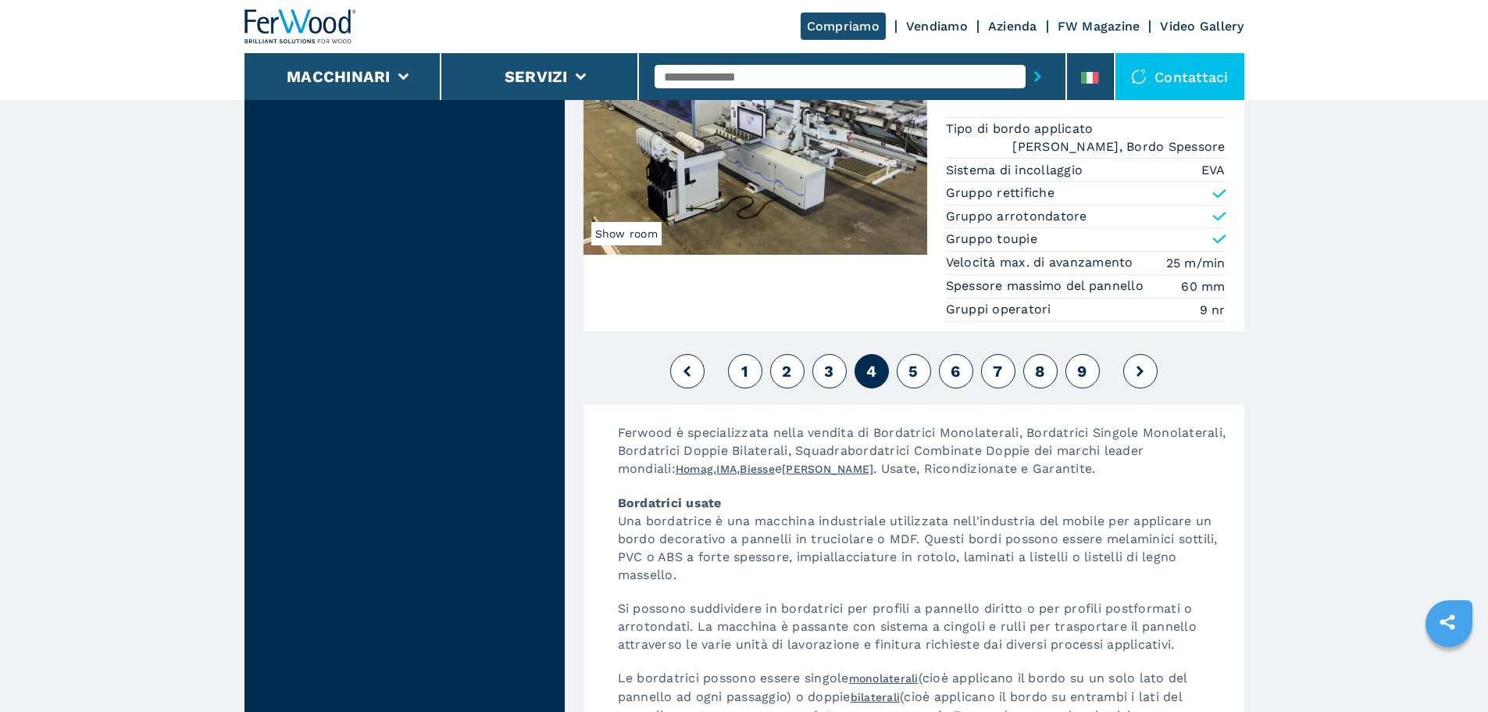
click at [909, 362] on span "5" at bounding box center [913, 371] width 9 height 19
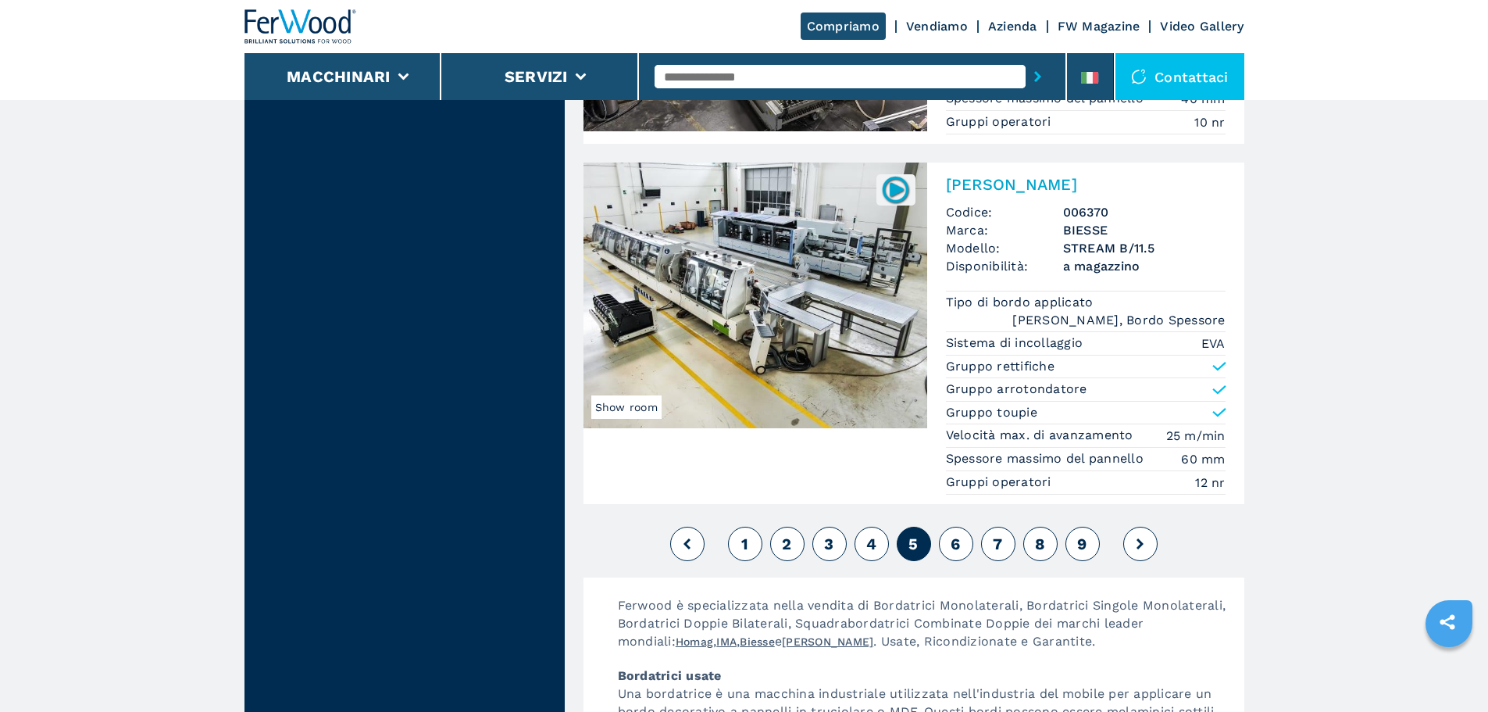
scroll to position [3985, 0]
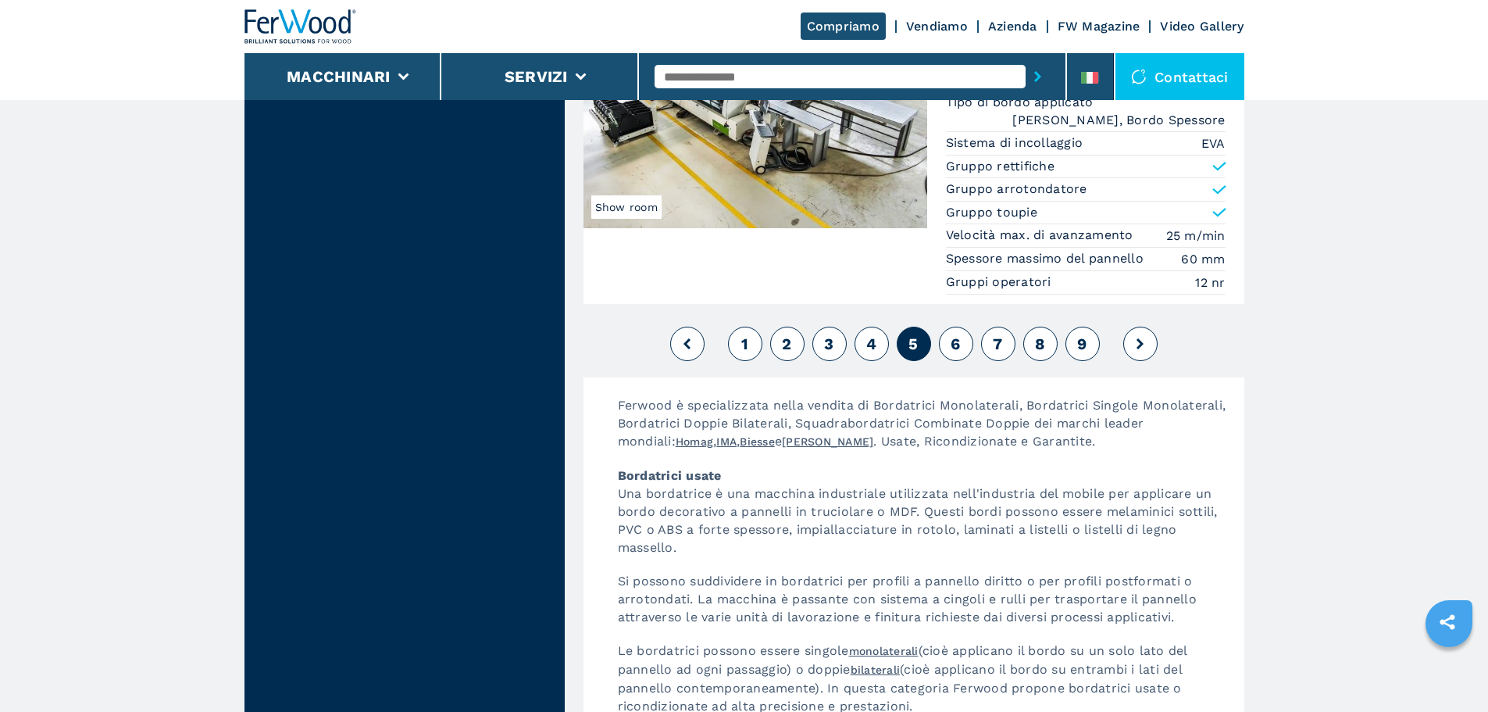
click at [948, 327] on button "6" at bounding box center [956, 344] width 34 height 34
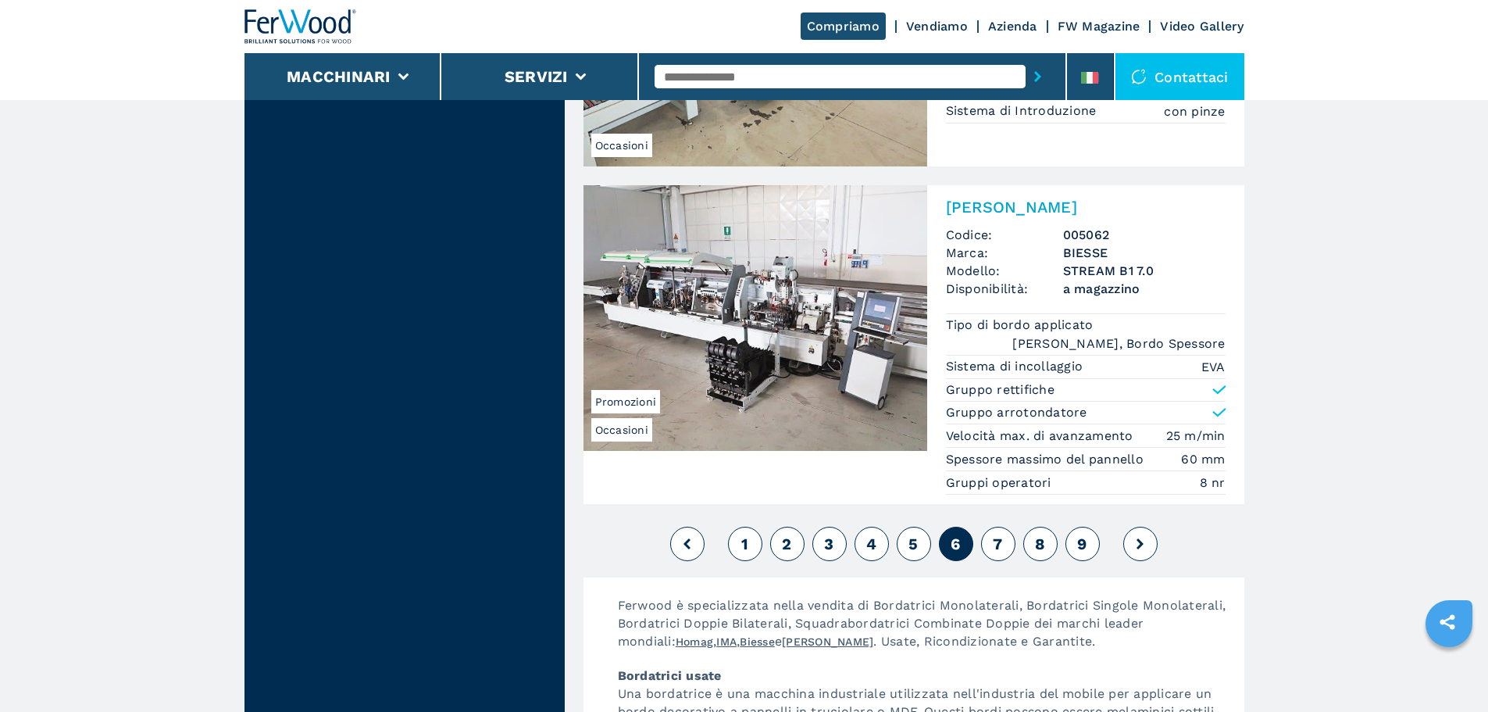
scroll to position [3985, 0]
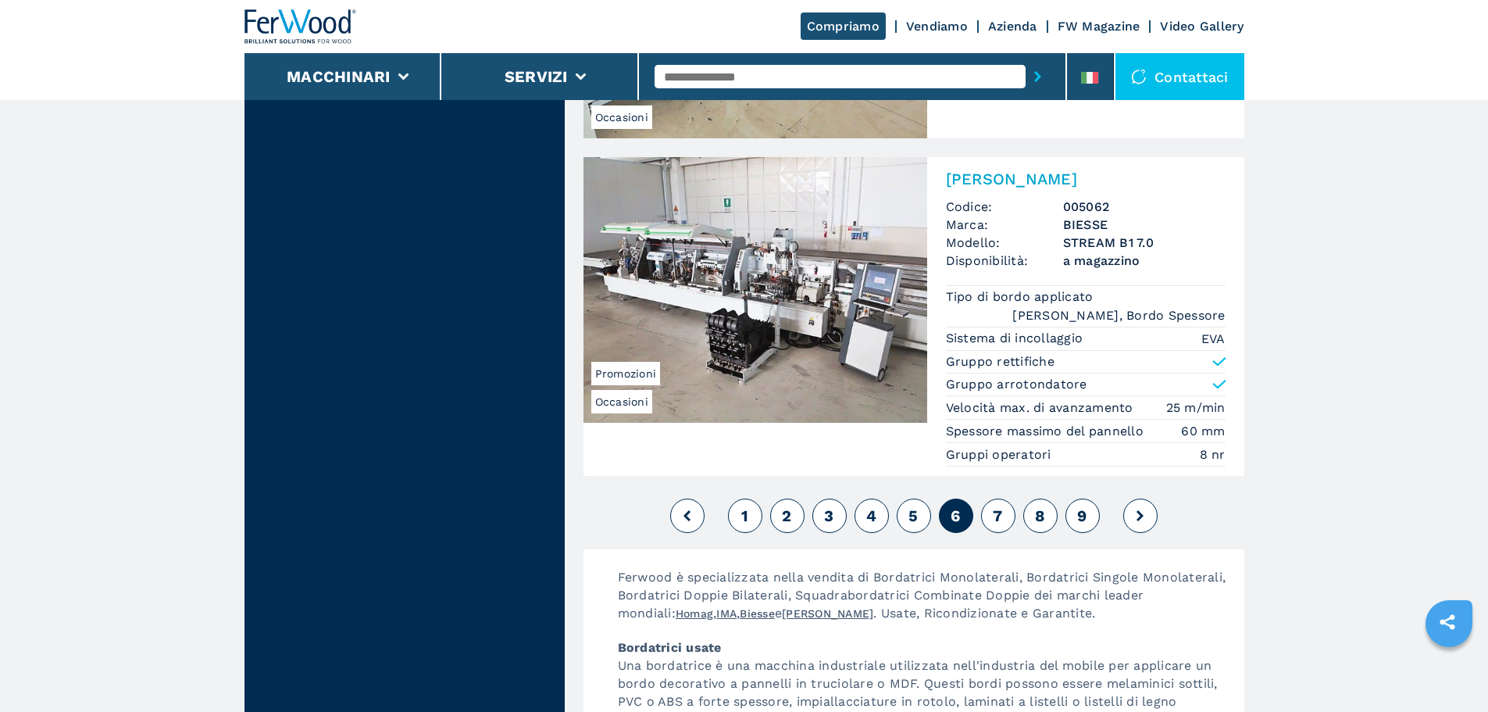
click at [1005, 498] on button "7" at bounding box center [998, 515] width 34 height 34
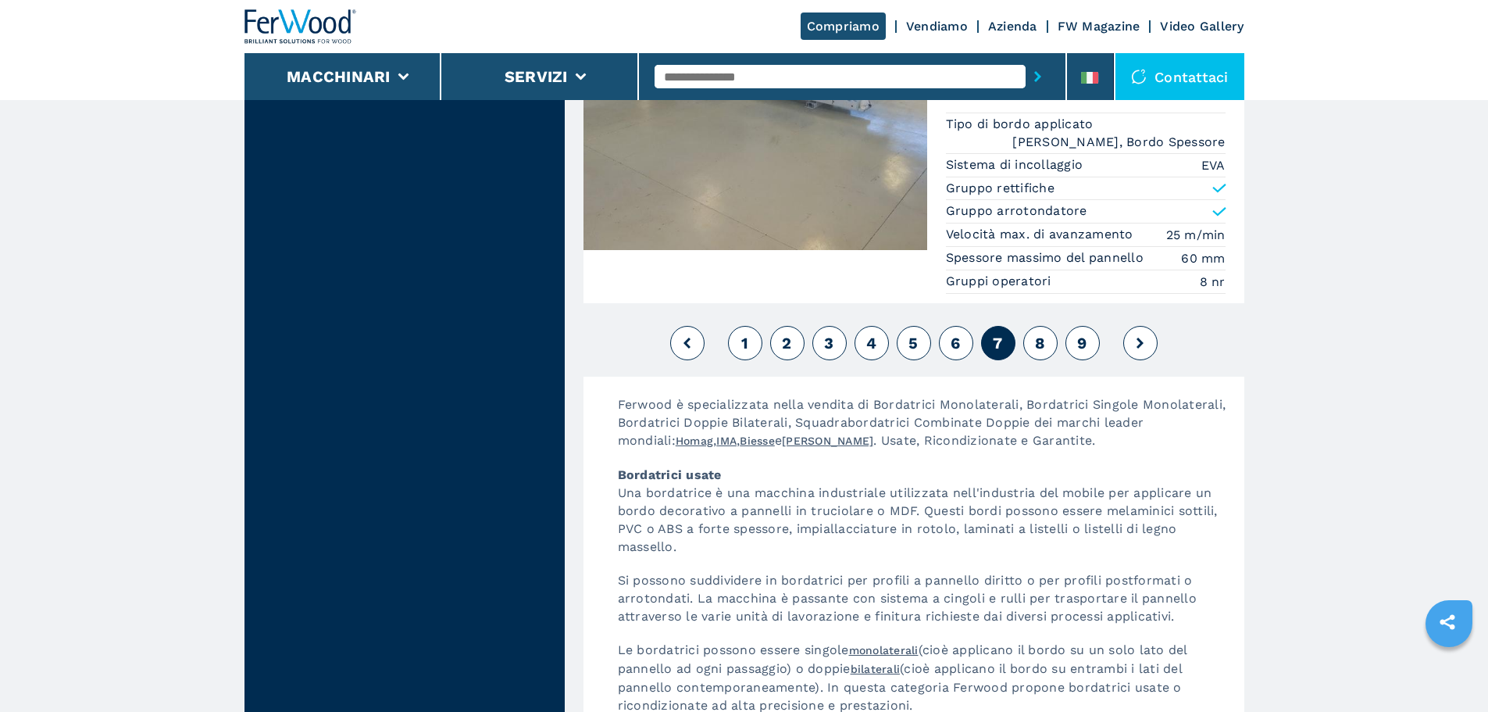
scroll to position [4219, 0]
click at [1038, 330] on span "8" at bounding box center [1040, 339] width 10 height 19
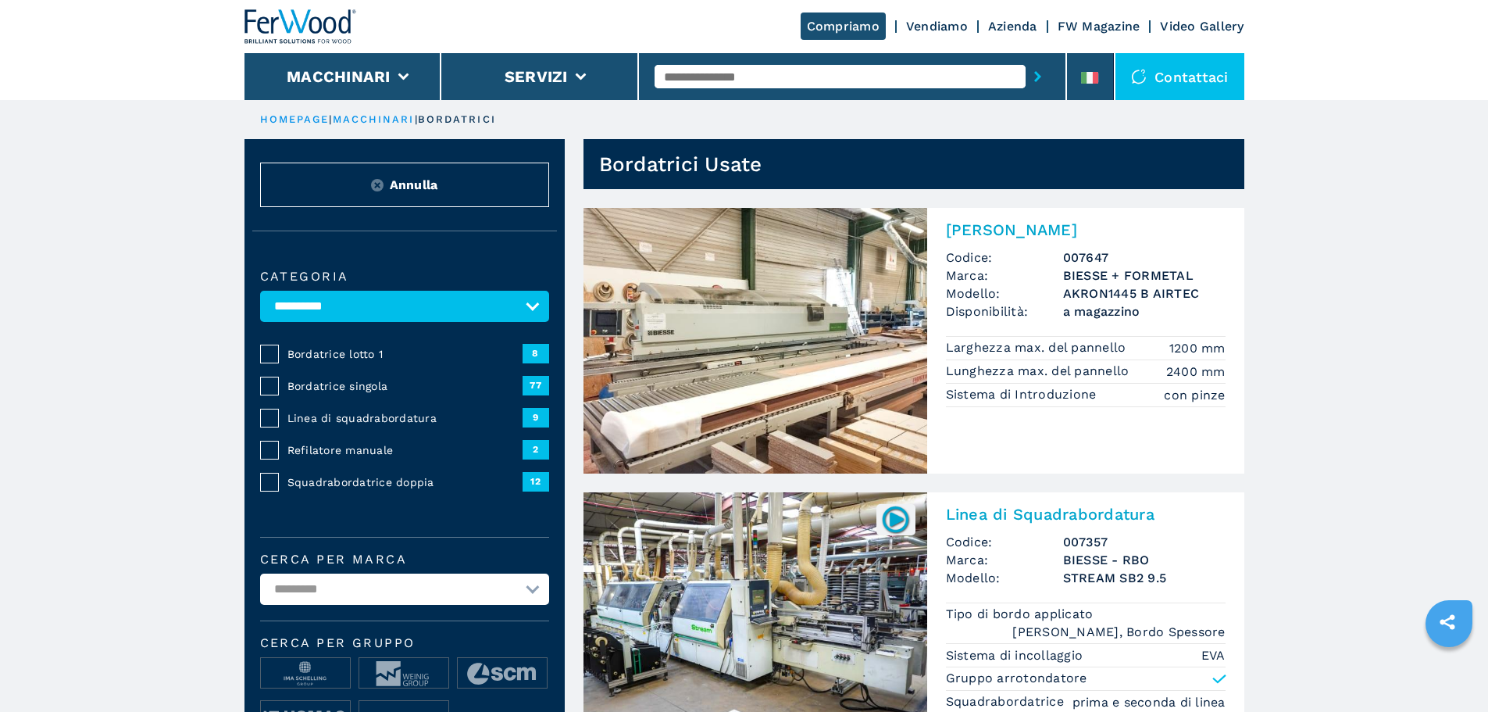
click at [723, 76] on input "text" at bounding box center [840, 76] width 371 height 23
click at [380, 84] on button "Macchinari" at bounding box center [339, 76] width 104 height 19
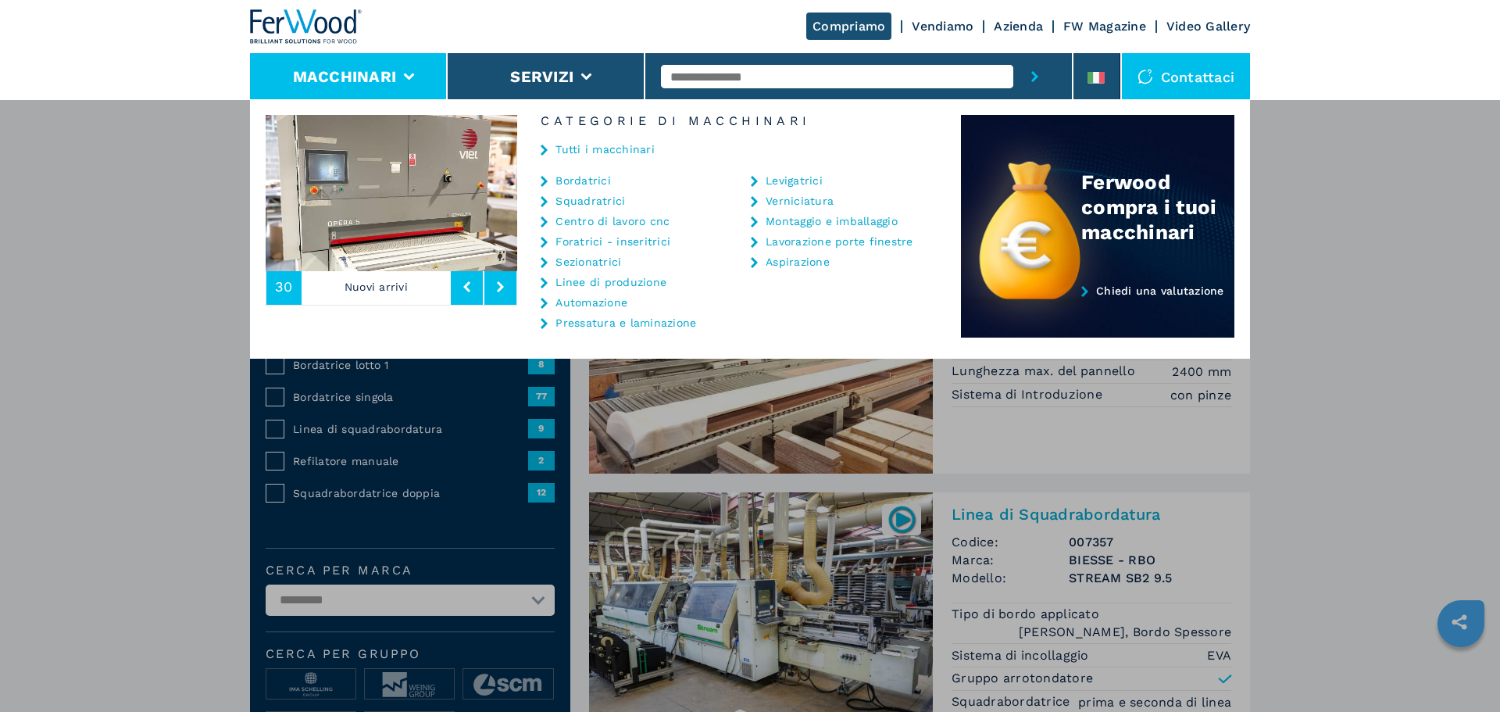
click at [638, 219] on link "Centro di lavoro cnc" at bounding box center [613, 221] width 114 height 11
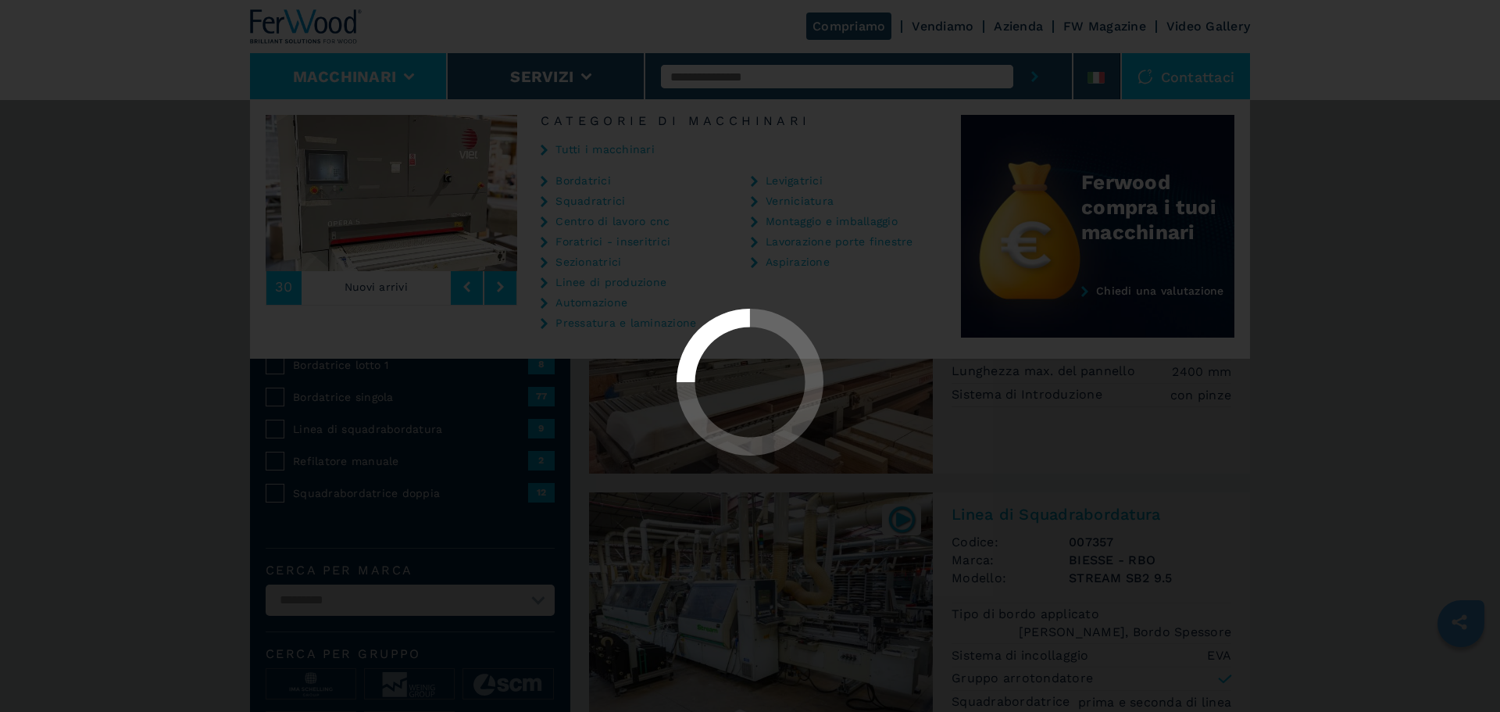
select select "**********"
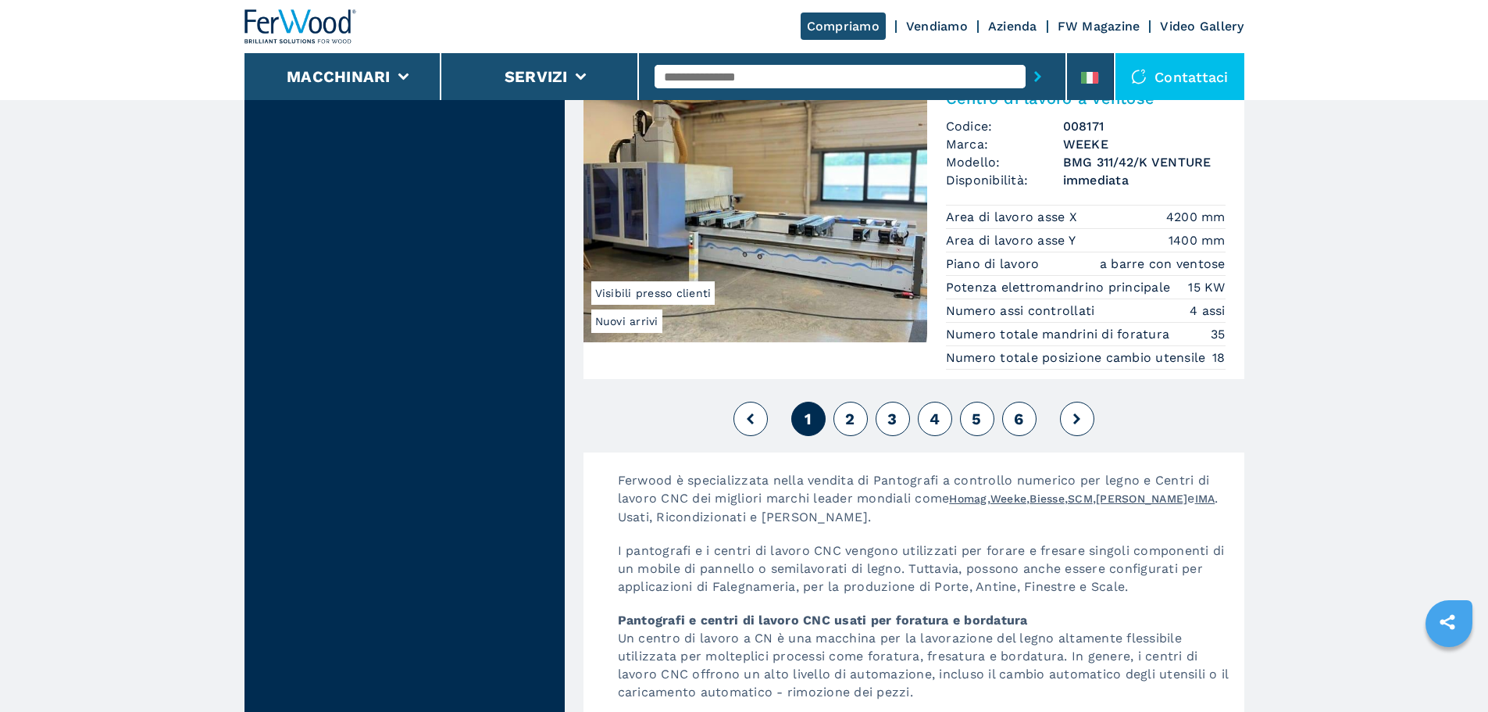
scroll to position [3985, 0]
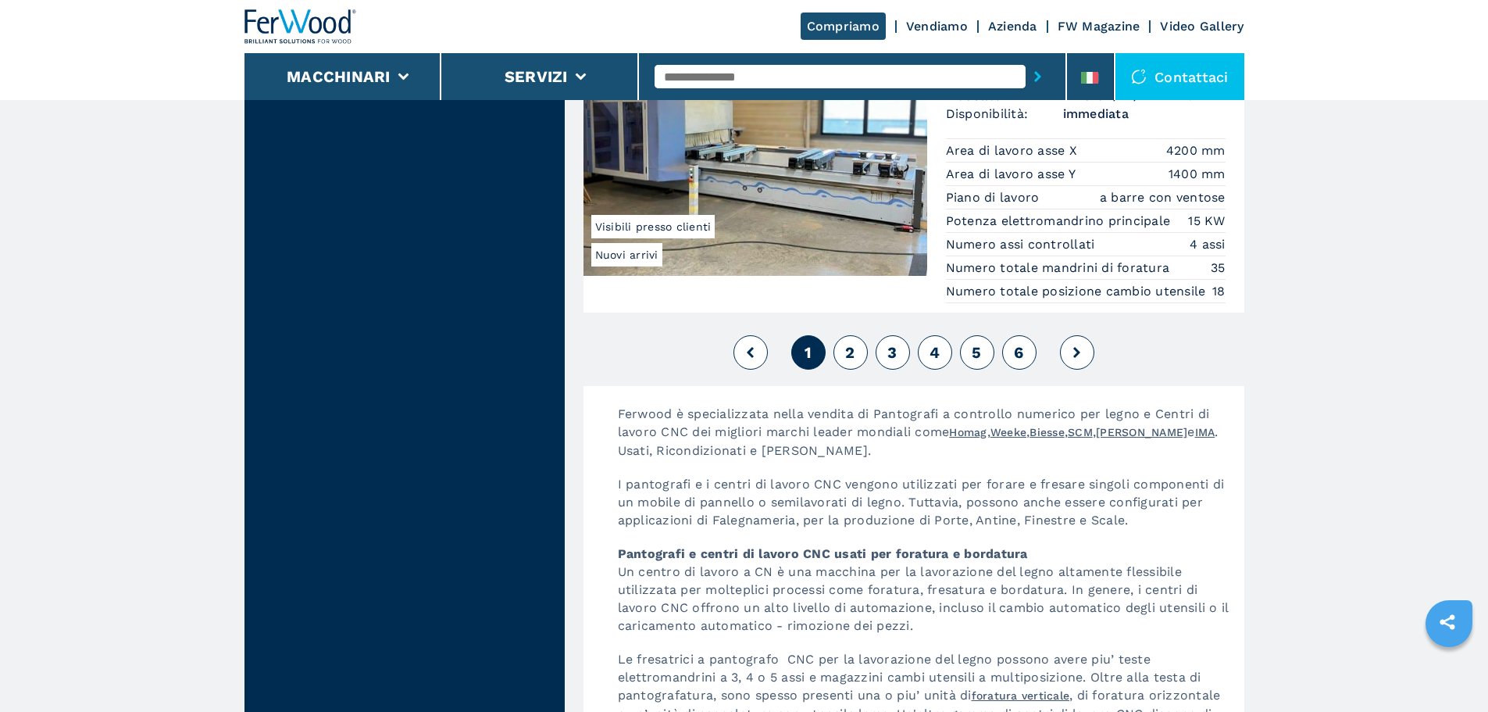
click at [845, 342] on button "2" at bounding box center [851, 352] width 34 height 34
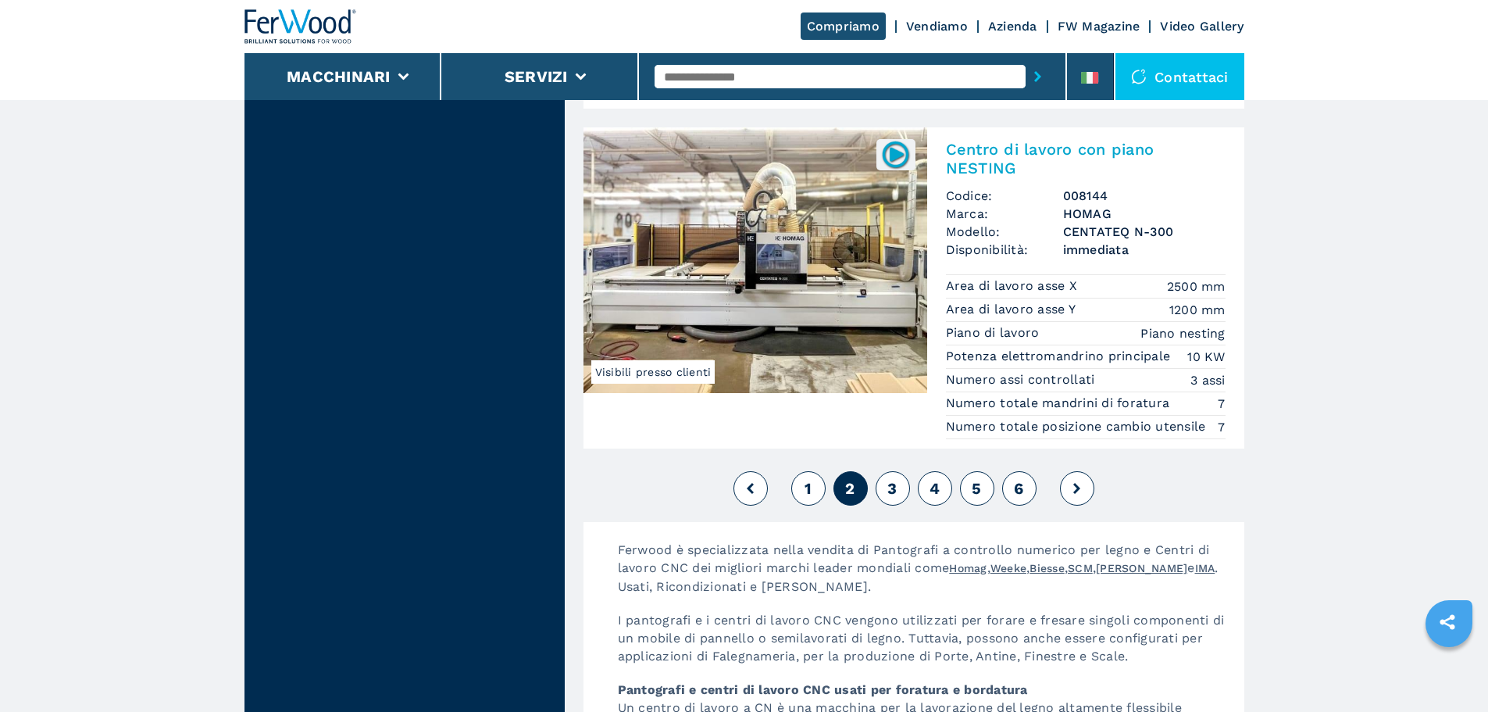
scroll to position [3985, 0]
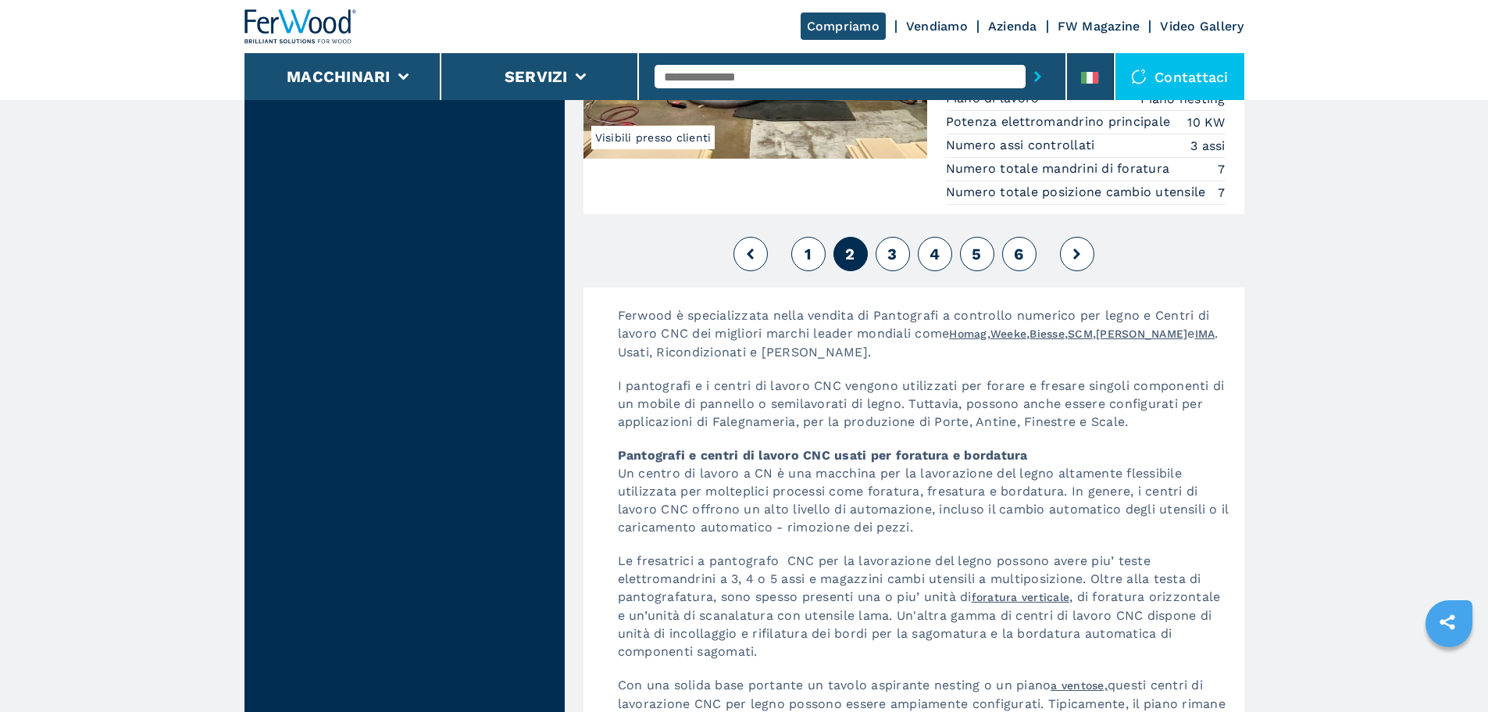
click at [887, 271] on button "3" at bounding box center [893, 254] width 34 height 34
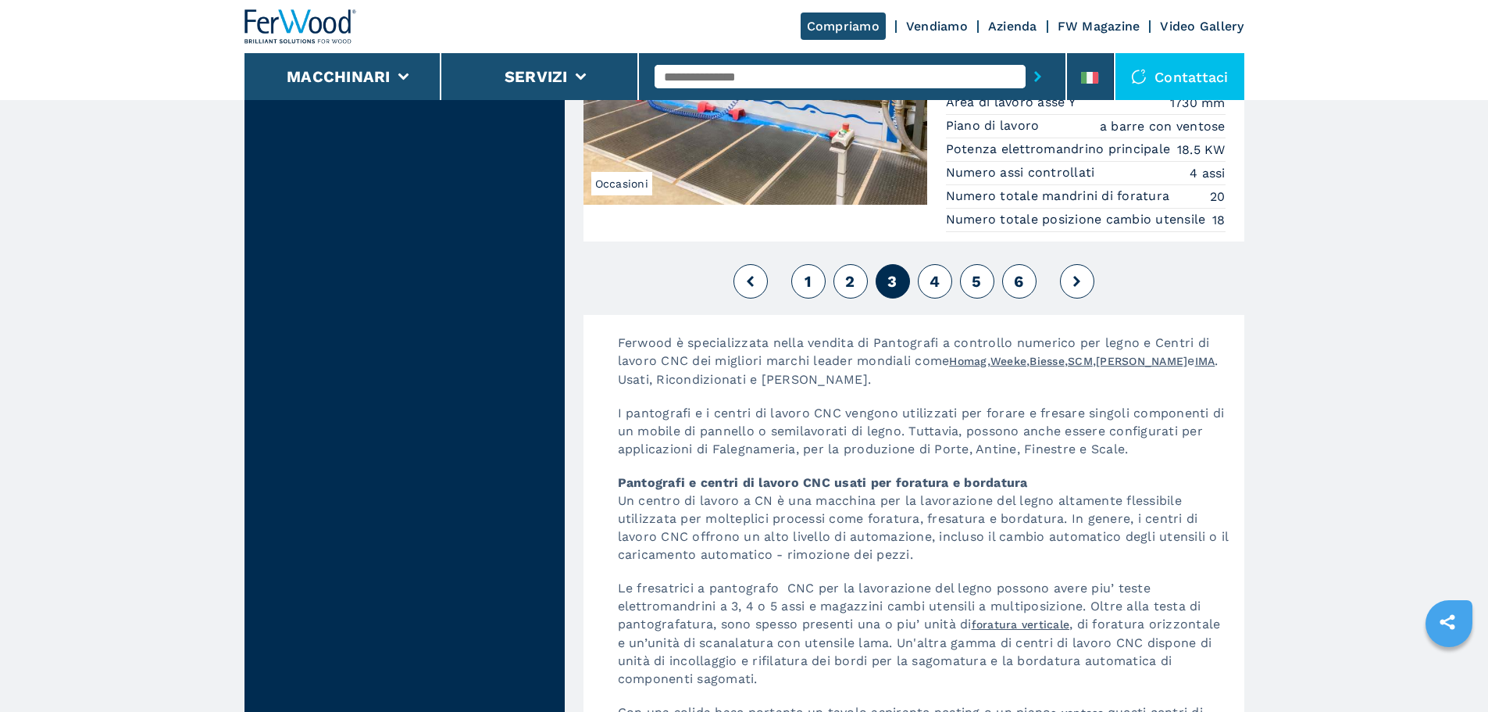
scroll to position [3985, 0]
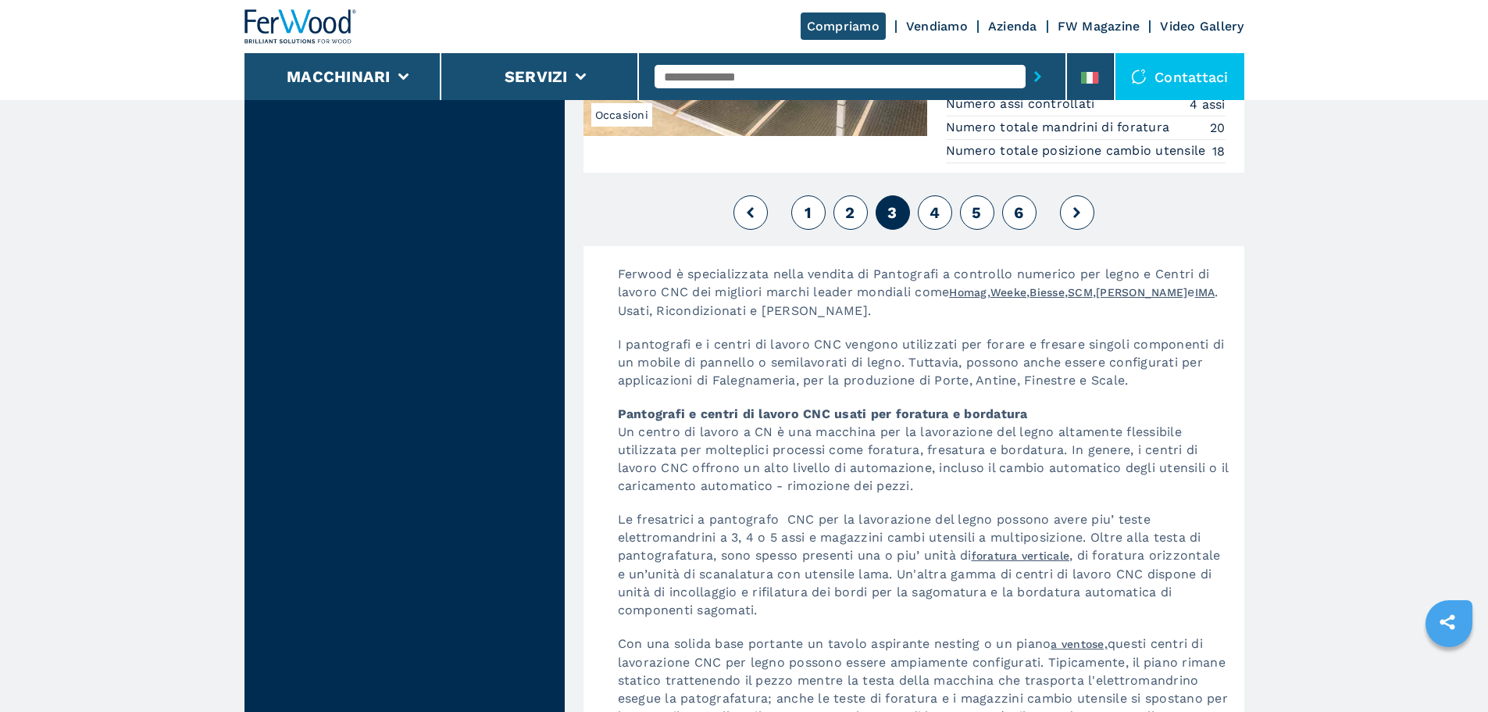
click at [931, 230] on button "4" at bounding box center [935, 212] width 34 height 34
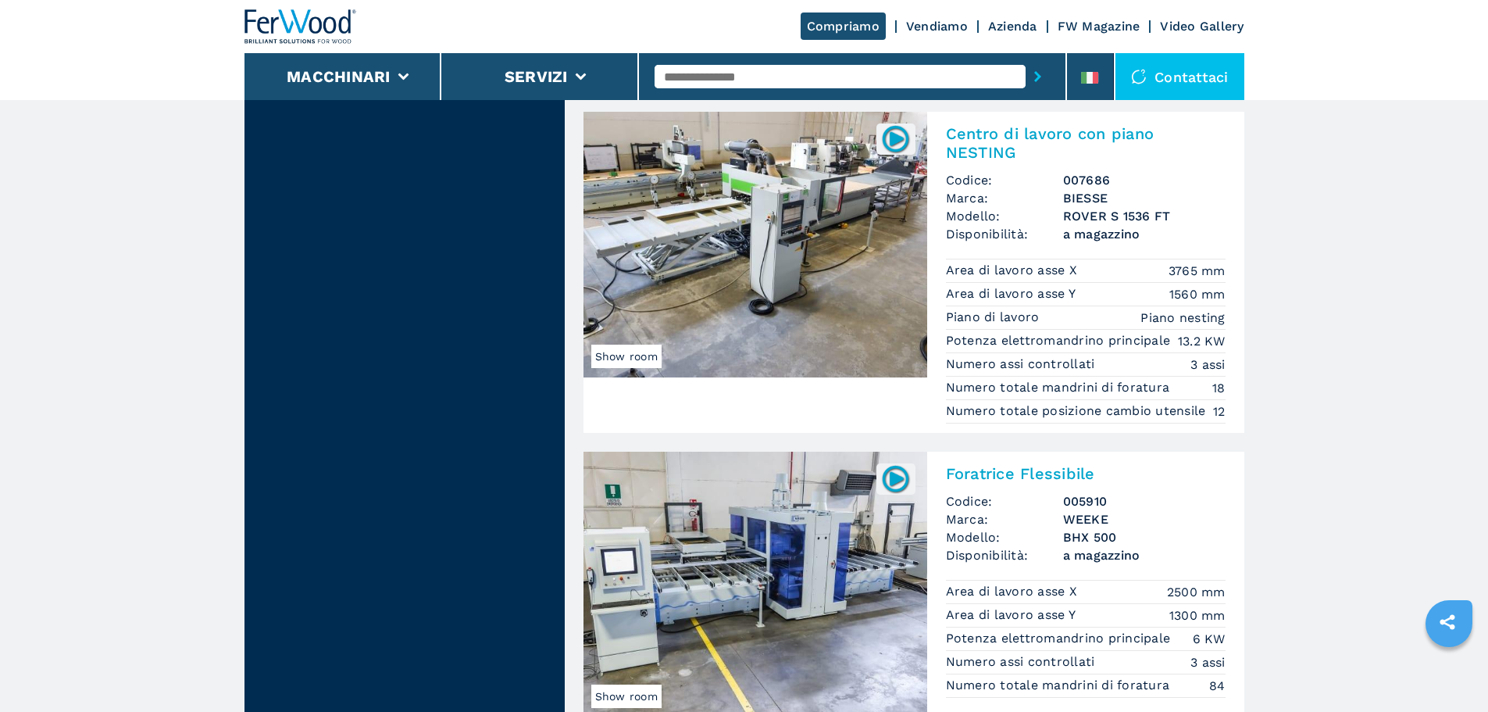
scroll to position [3750, 0]
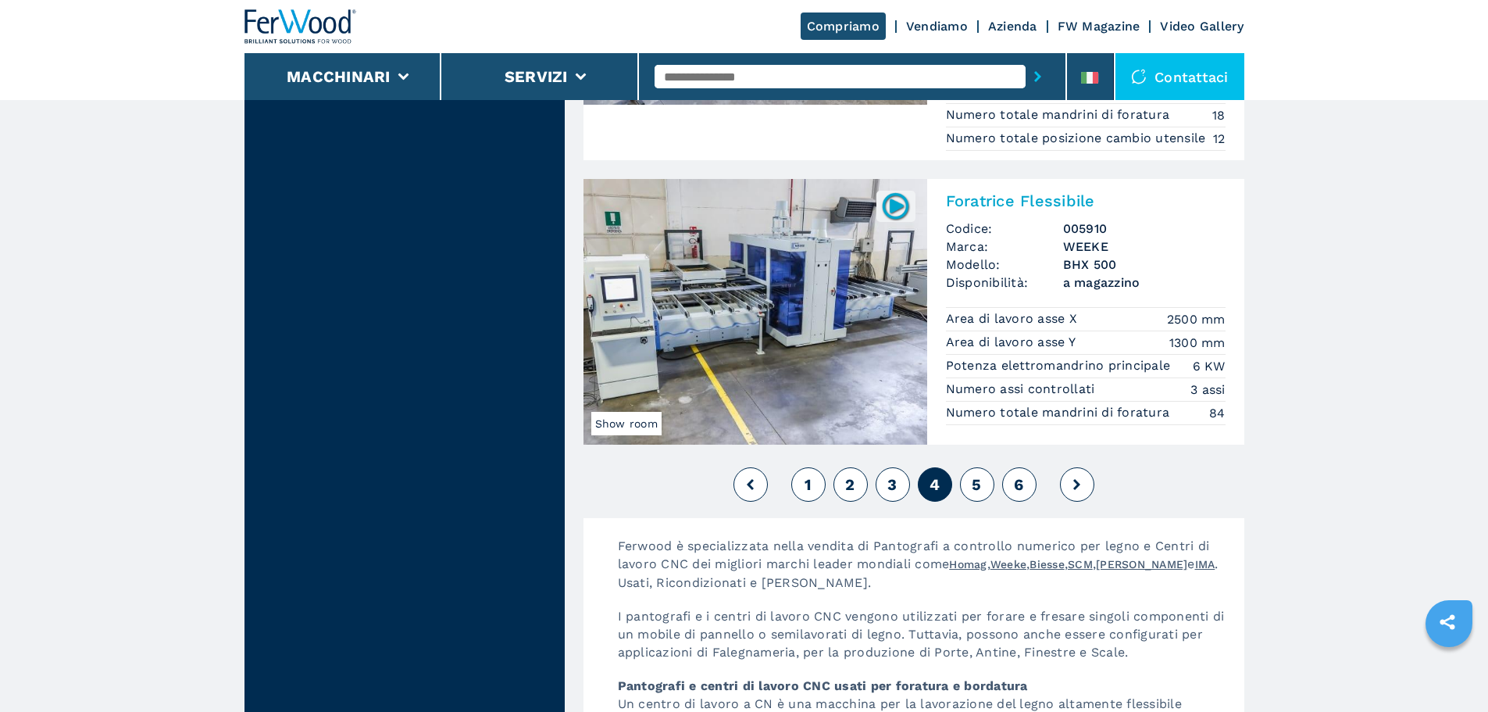
click at [987, 502] on button "5" at bounding box center [977, 484] width 34 height 34
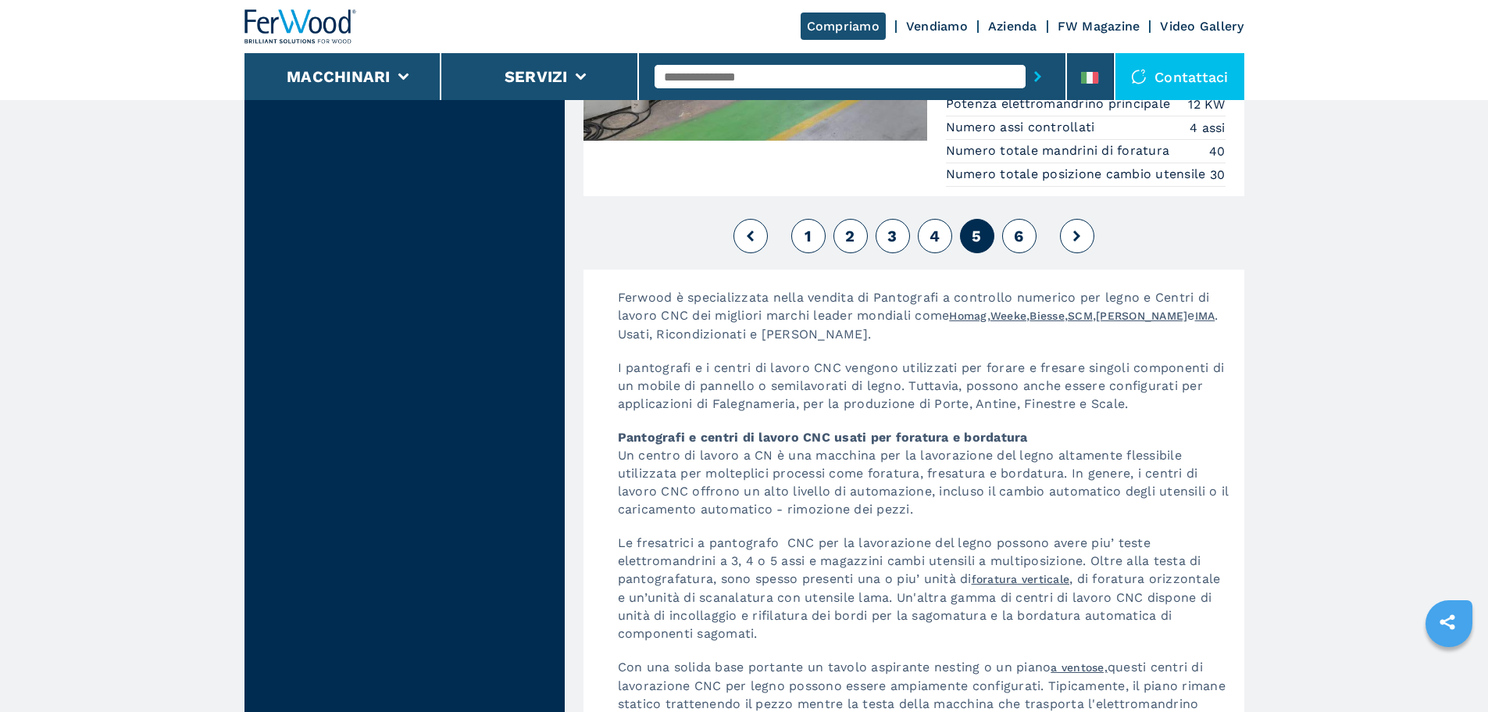
scroll to position [3985, 0]
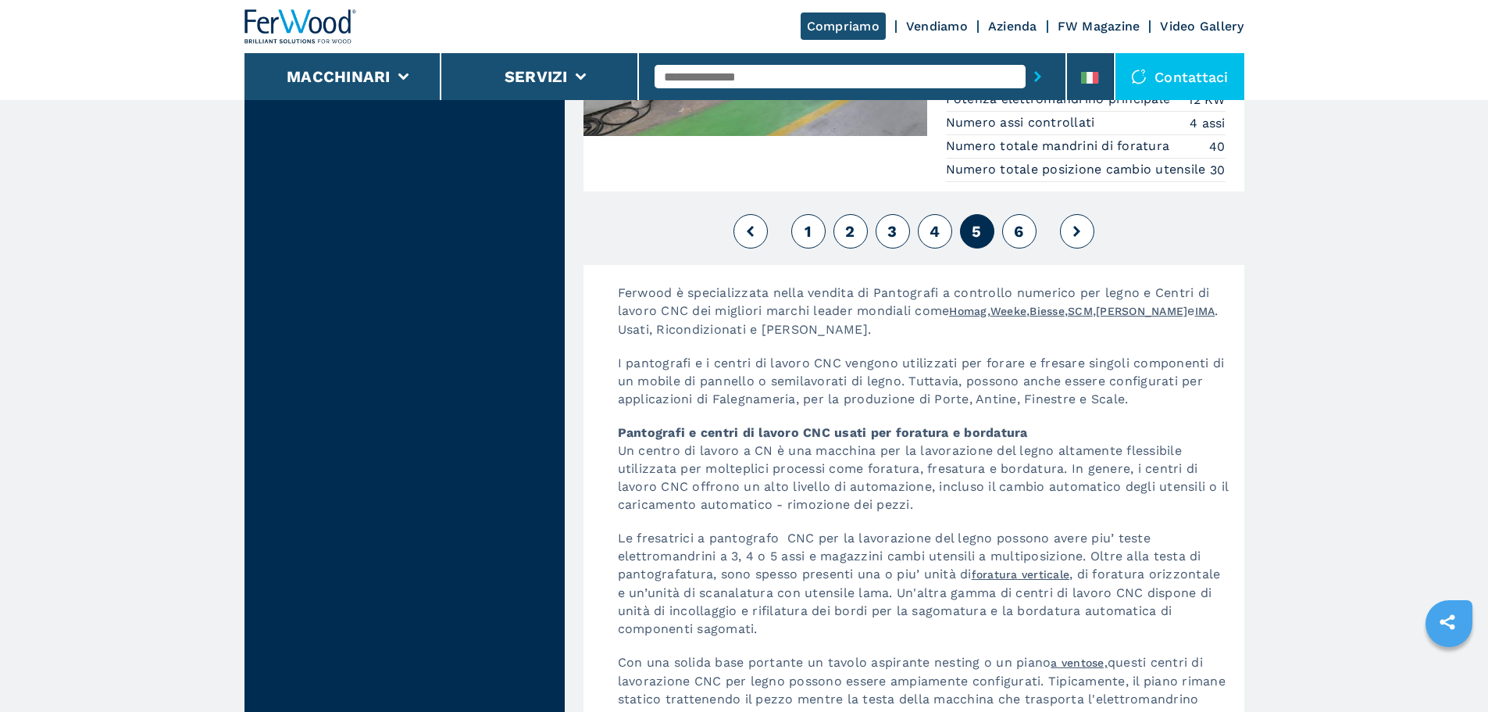
click at [1027, 248] on button "6" at bounding box center [1019, 231] width 34 height 34
